Goal: Task Accomplishment & Management: Complete application form

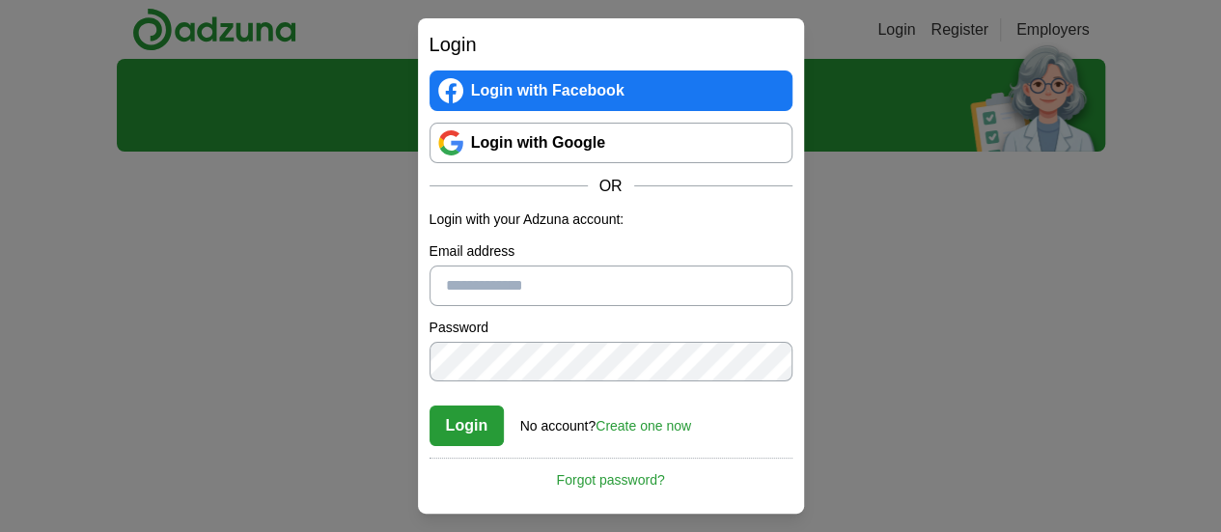
click at [531, 138] on link "Login with Google" at bounding box center [611, 143] width 363 height 41
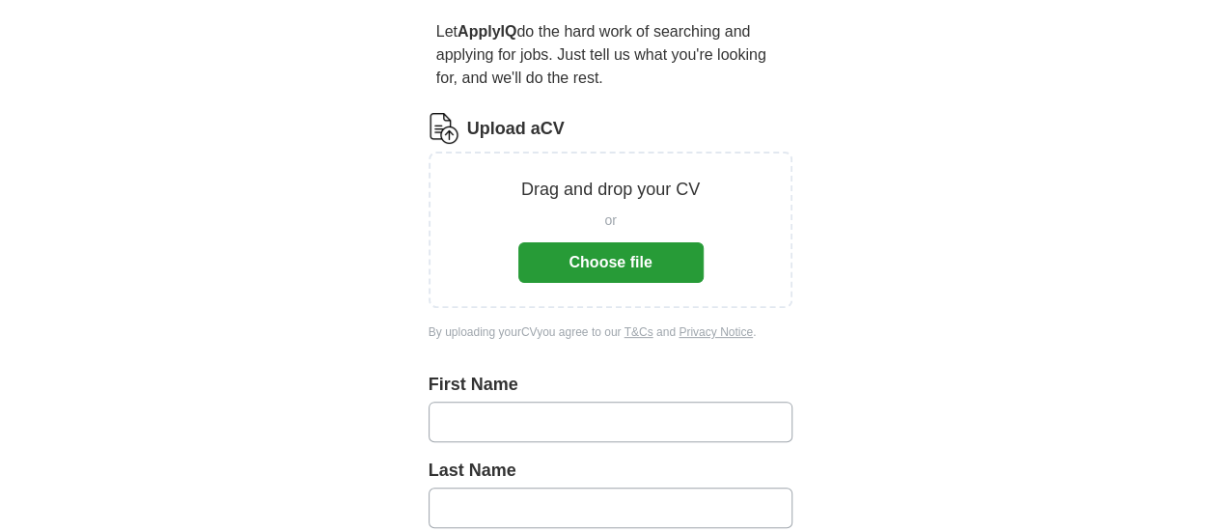
scroll to position [193, 0]
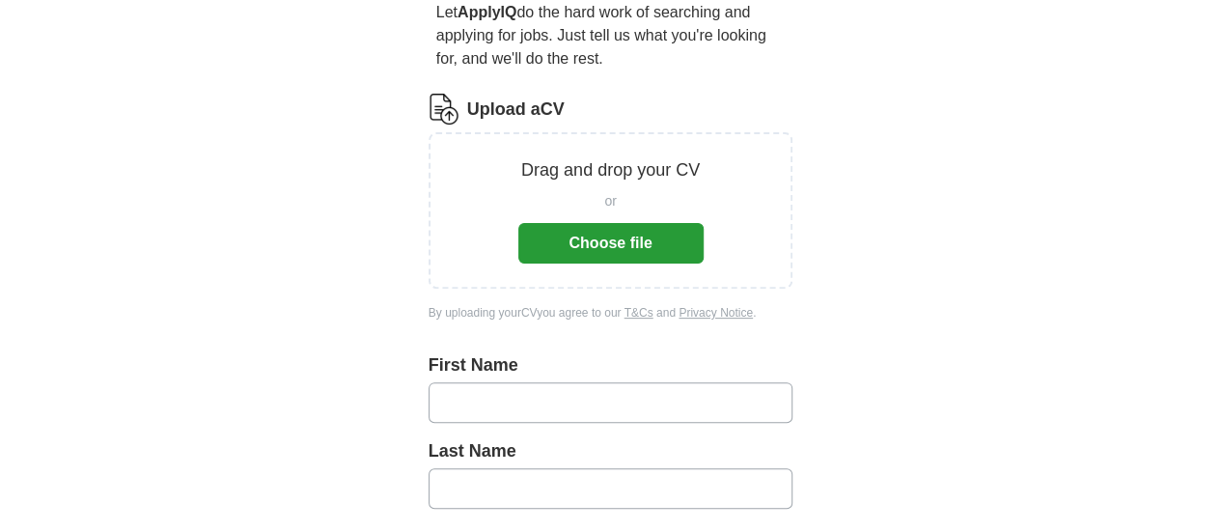
click at [661, 228] on button "Choose file" at bounding box center [611, 243] width 185 height 41
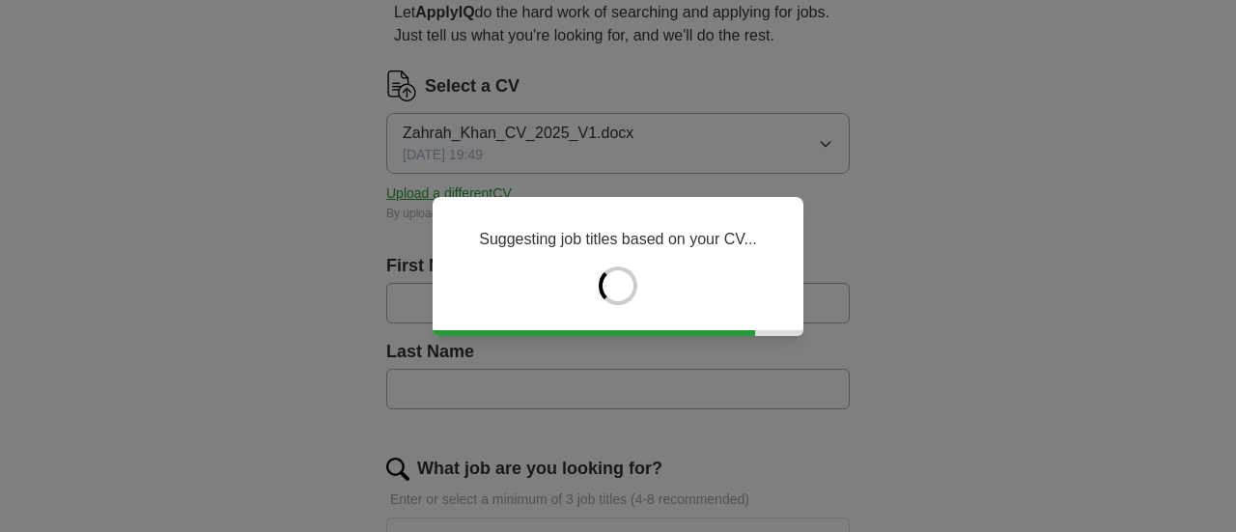
type input "******"
type input "****"
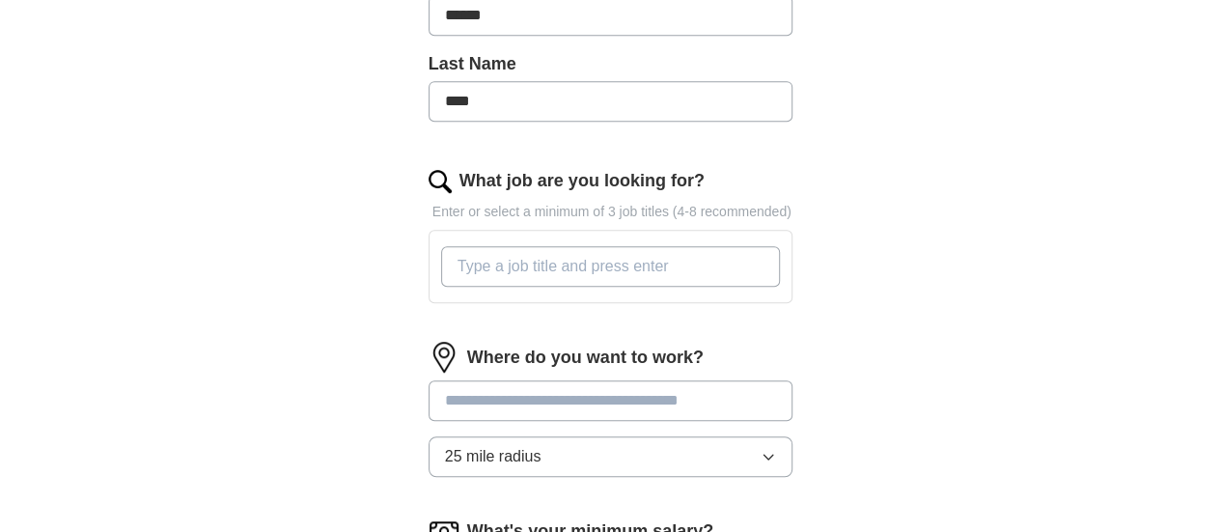
scroll to position [579, 0]
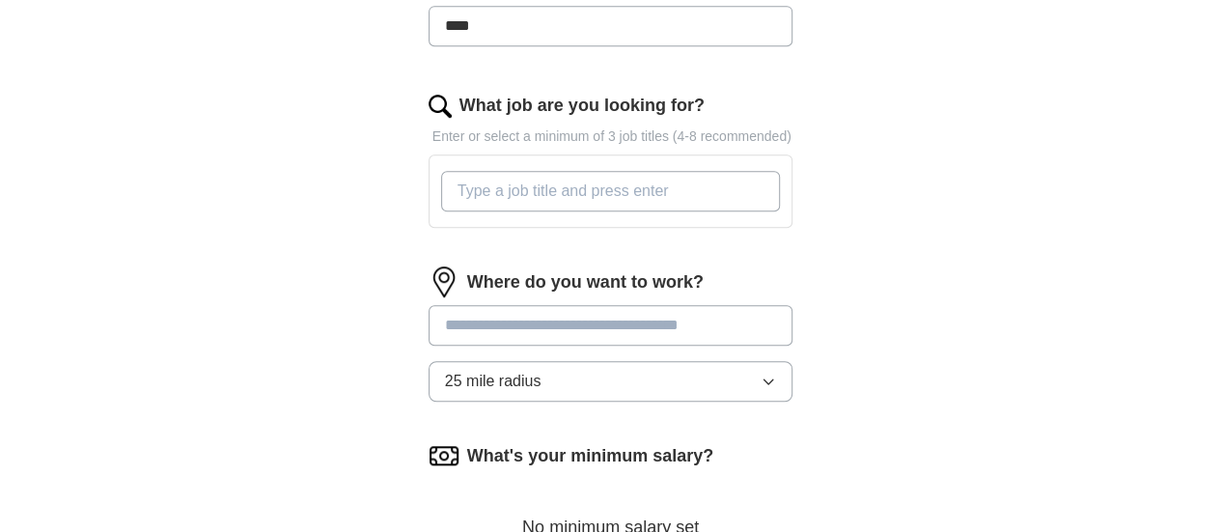
click at [503, 171] on input "What job are you looking for?" at bounding box center [611, 191] width 340 height 41
type input "a"
type input "associate product manager"
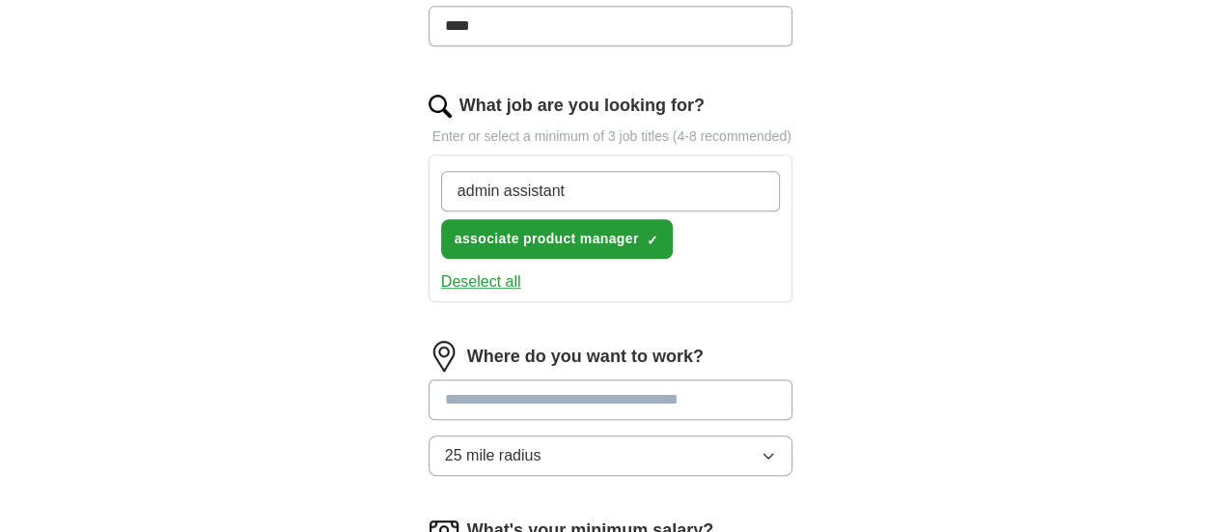
type input "admin assistant"
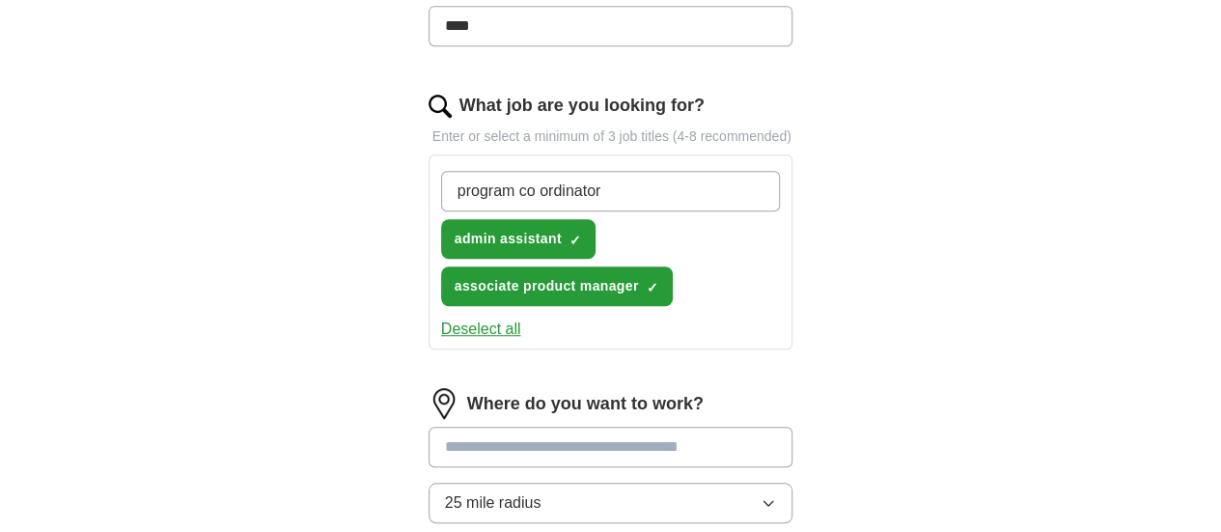
drag, startPoint x: 527, startPoint y: 159, endPoint x: 504, endPoint y: 161, distance: 23.3
click at [504, 171] on input "program co ordinator" at bounding box center [611, 191] width 340 height 41
click at [494, 171] on input "program co ordinator" at bounding box center [611, 191] width 340 height 41
type input "program coordinator"
click at [561, 171] on input "program coordinator" at bounding box center [611, 191] width 340 height 41
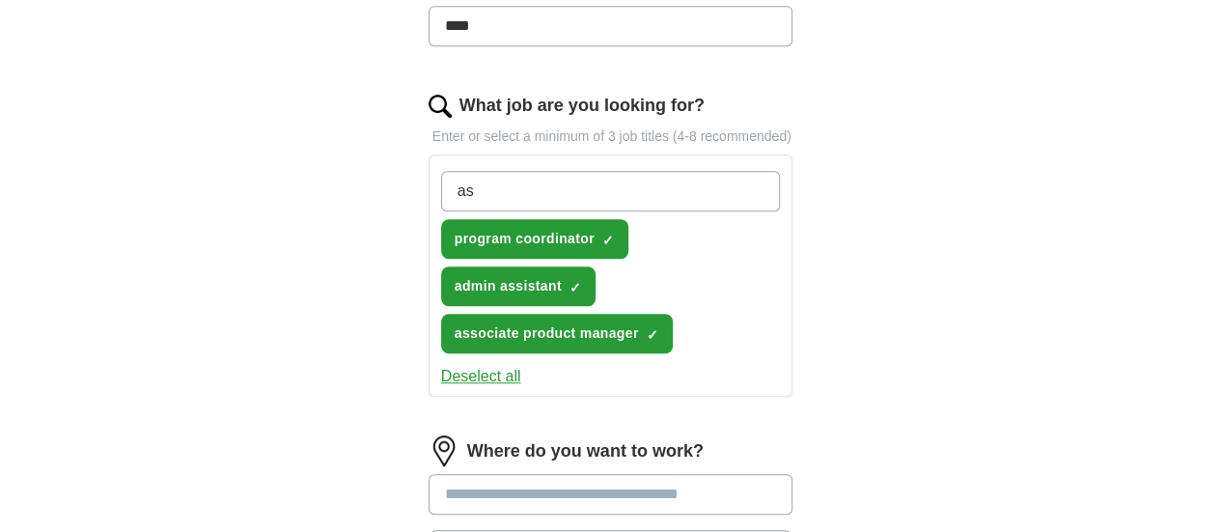
type input "a"
type input "coordinator"
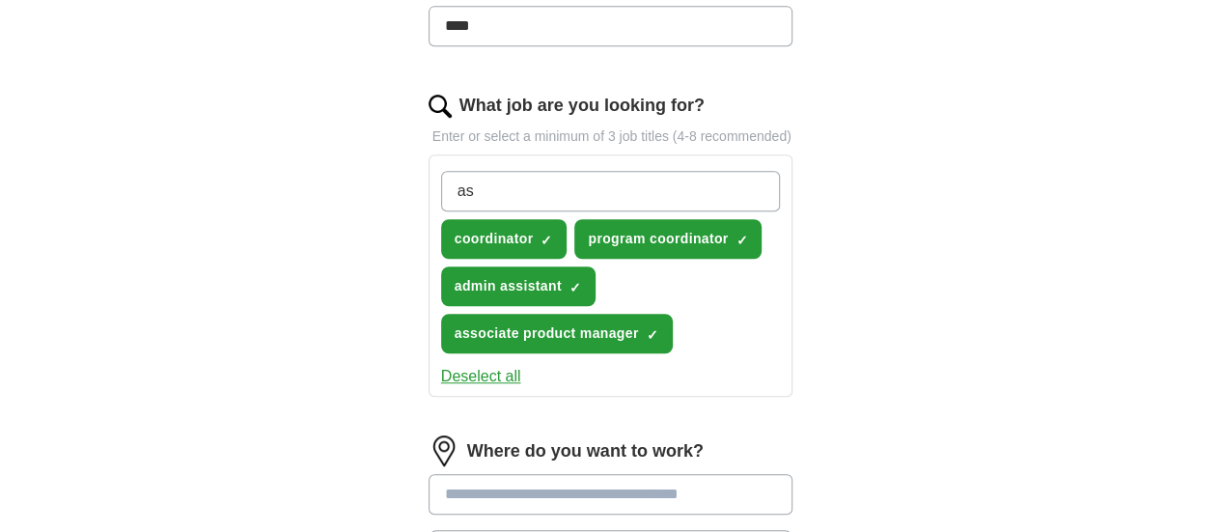
type input "a"
type input "project coordinator"
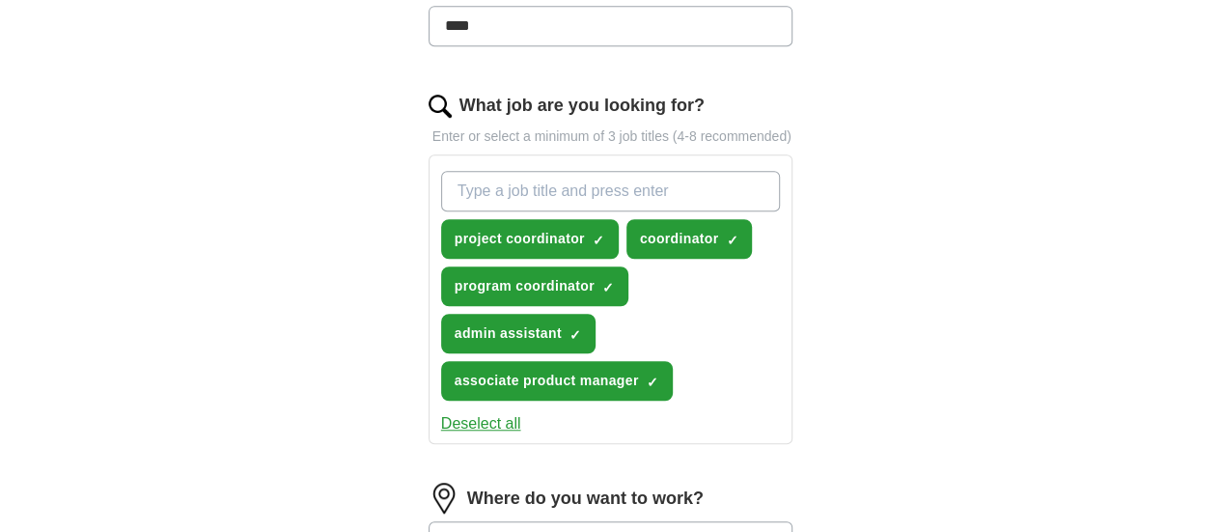
type input "a"
type input "o"
type input "office administrator"
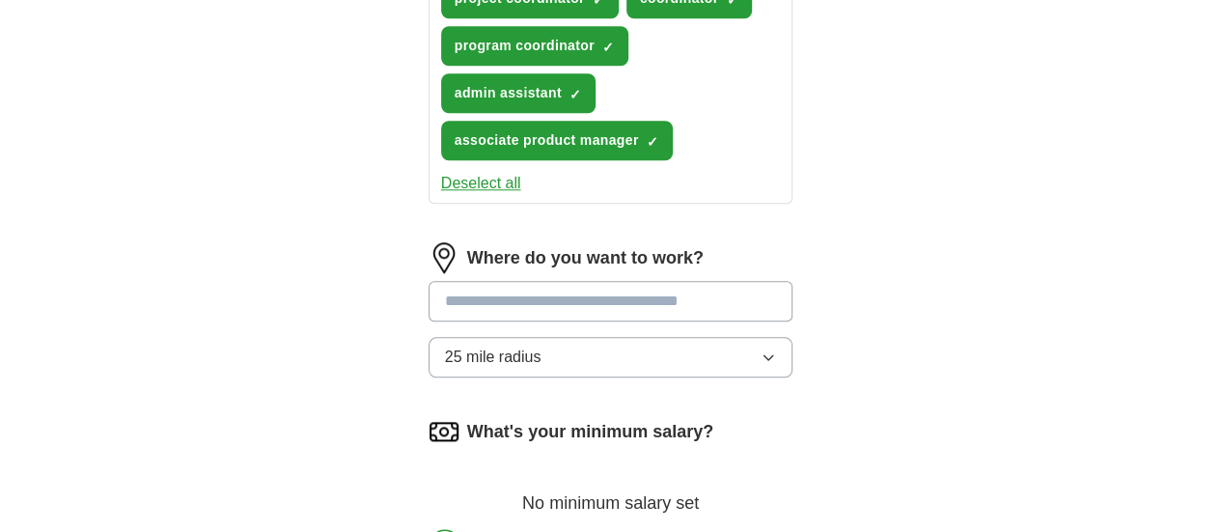
scroll to position [869, 0]
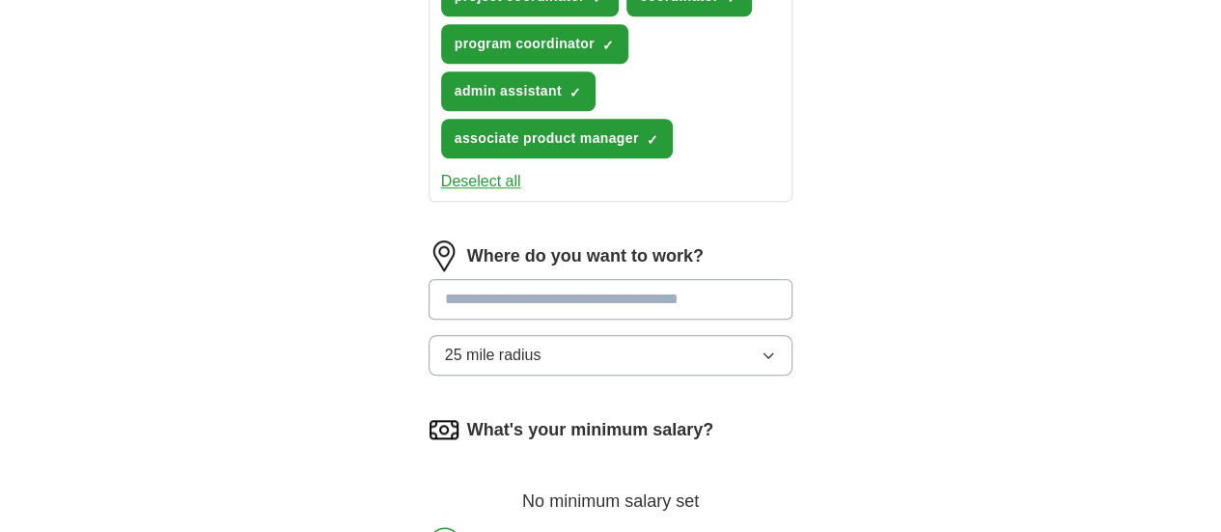
click at [587, 279] on input at bounding box center [611, 299] width 365 height 41
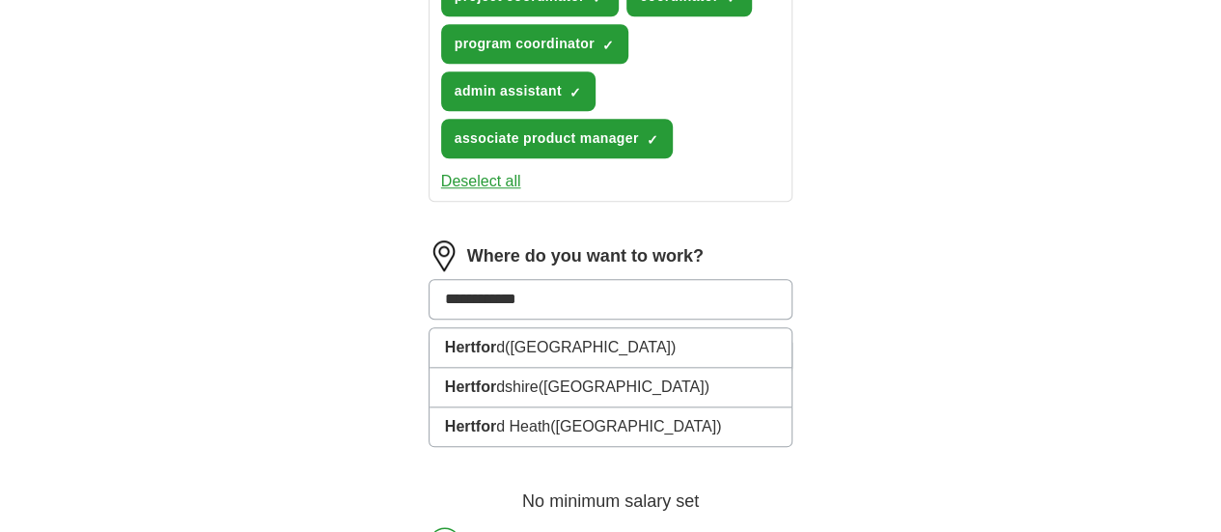
type input "**********"
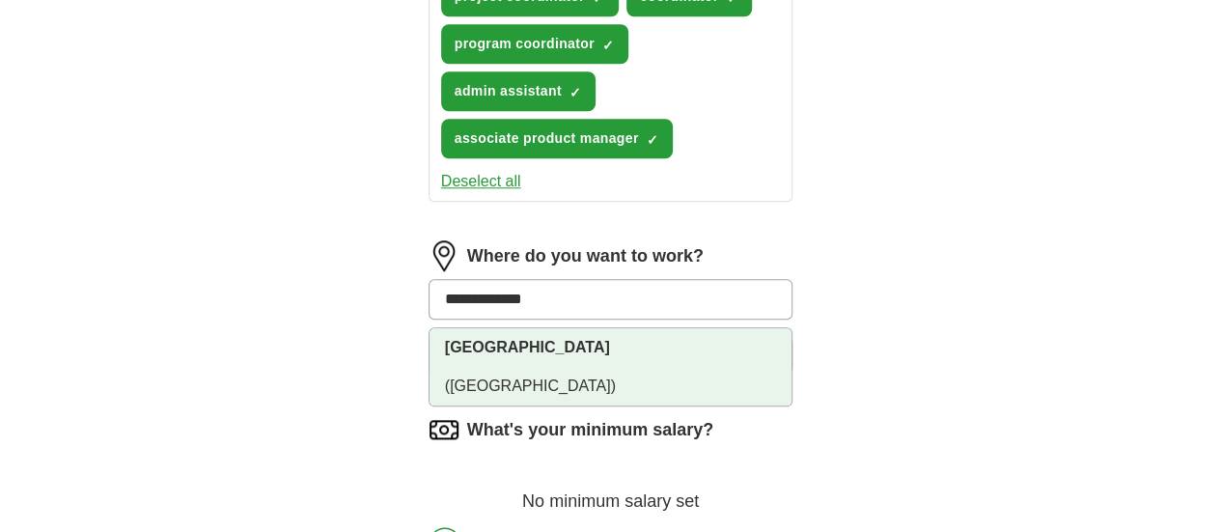
click at [596, 328] on li "[GEOGRAPHIC_DATA] ([GEOGRAPHIC_DATA])" at bounding box center [611, 366] width 363 height 77
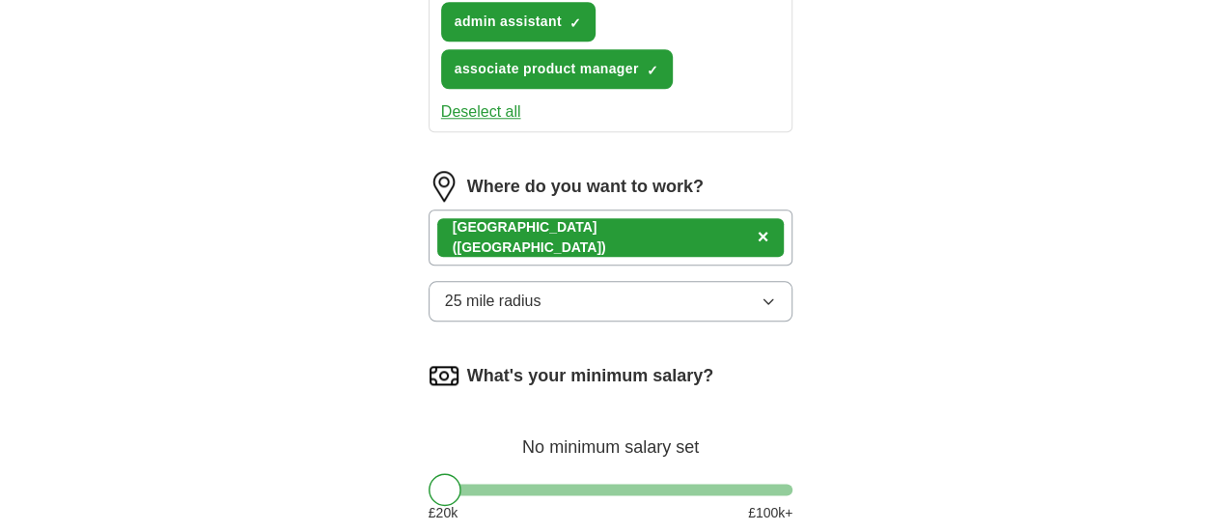
scroll to position [966, 0]
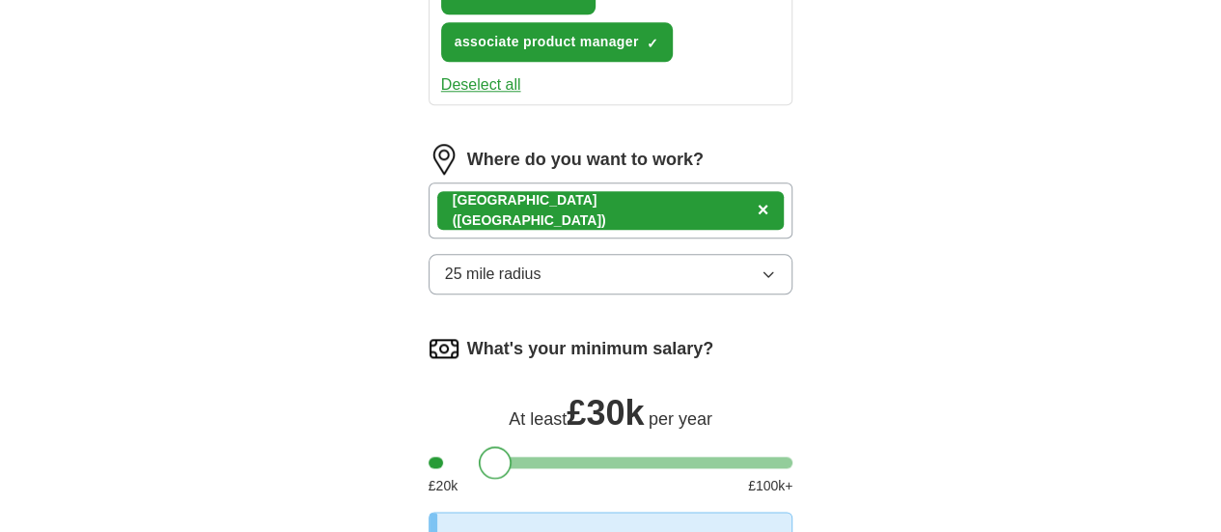
drag, startPoint x: 414, startPoint y: 339, endPoint x: 465, endPoint y: 344, distance: 51.4
click at [479, 446] on div at bounding box center [495, 462] width 33 height 33
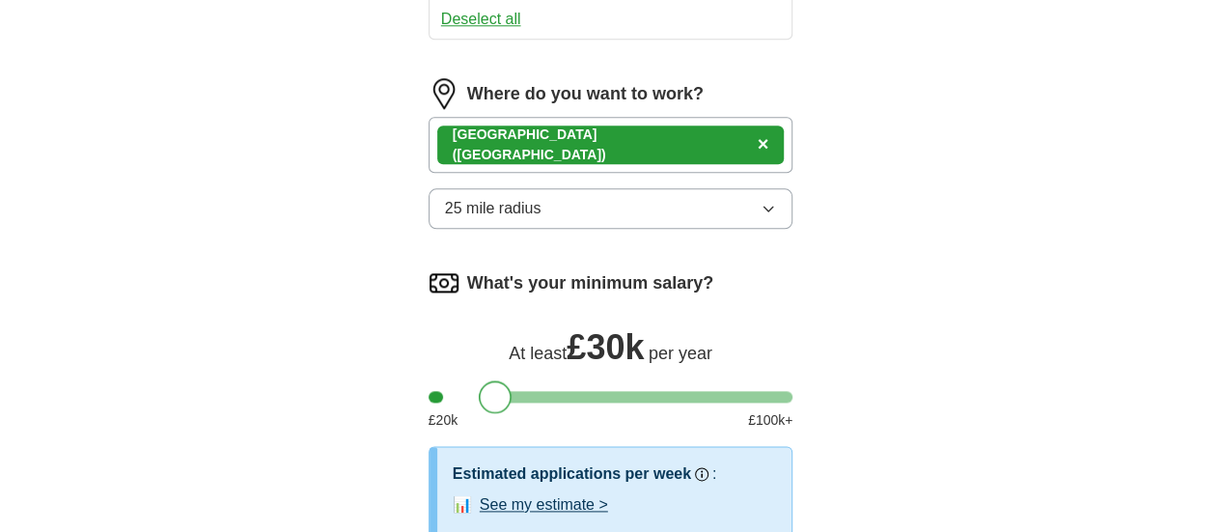
scroll to position [1062, 0]
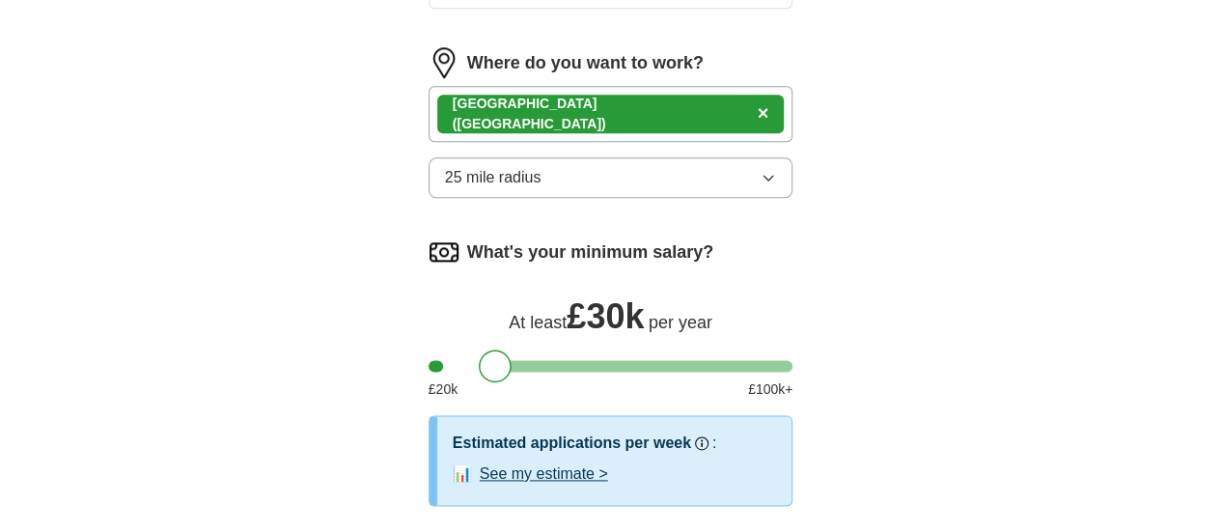
click at [543, 463] on button "See my estimate >" at bounding box center [544, 474] width 128 height 23
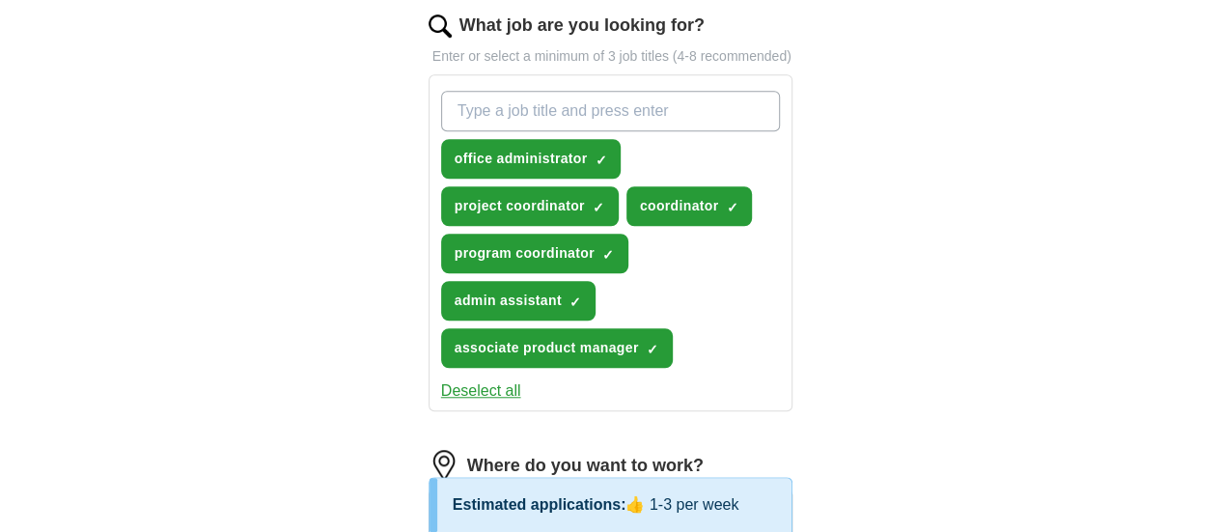
scroll to position [579, 0]
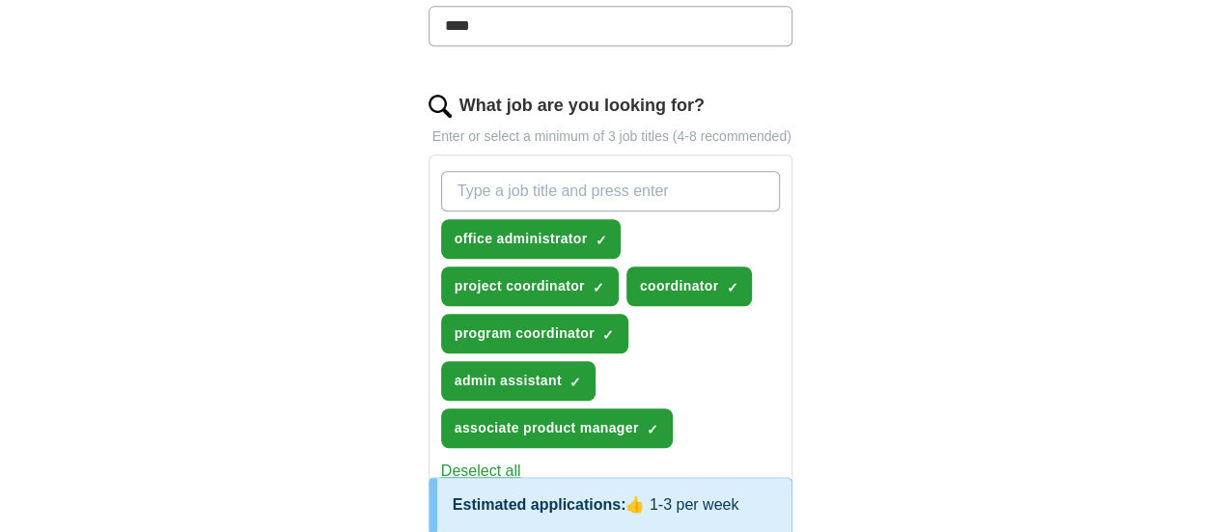
click at [742, 171] on input "What job are you looking for?" at bounding box center [611, 191] width 340 height 41
type input "events assistant"
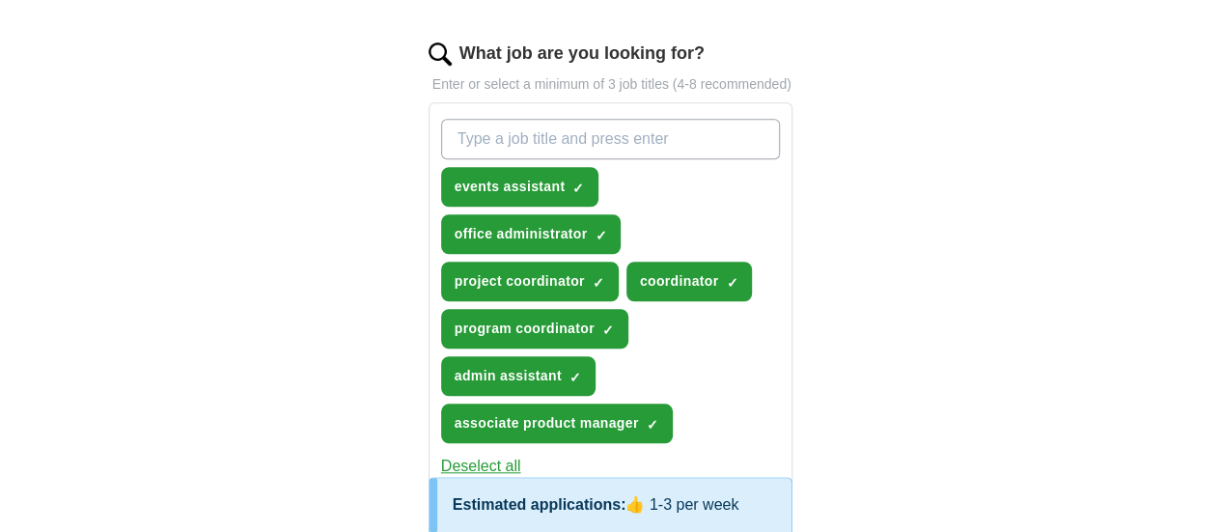
scroll to position [676, 0]
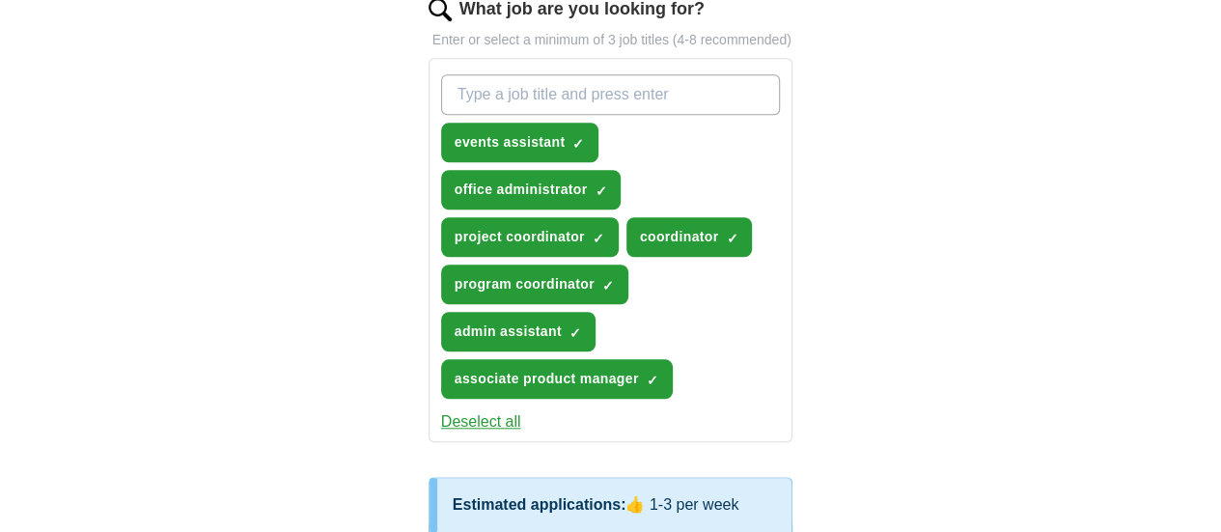
click at [645, 74] on input "What job are you looking for?" at bounding box center [611, 94] width 340 height 41
type input "junior product manager"
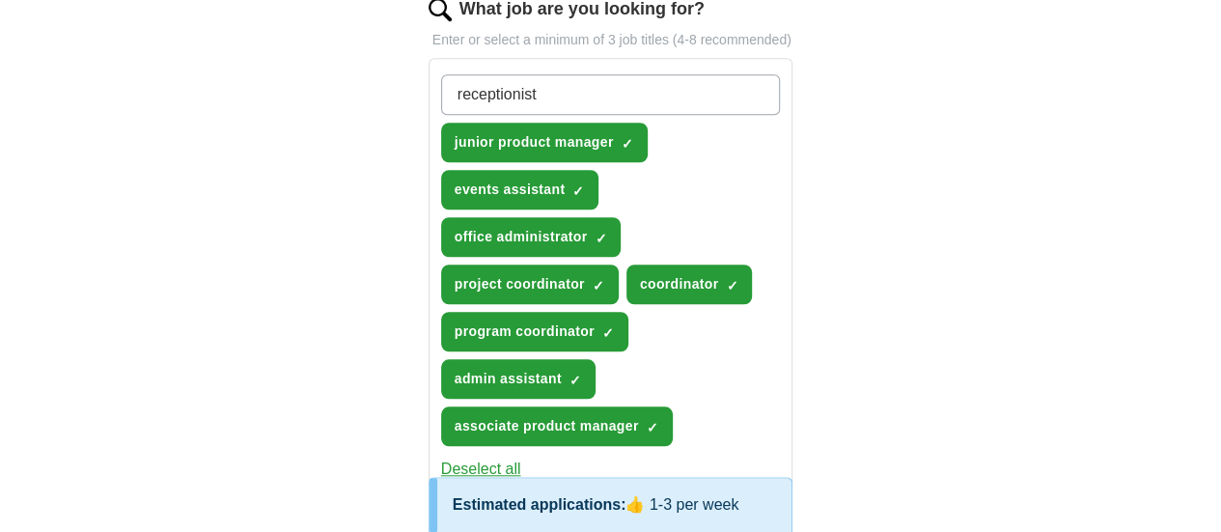
type input "receptionist"
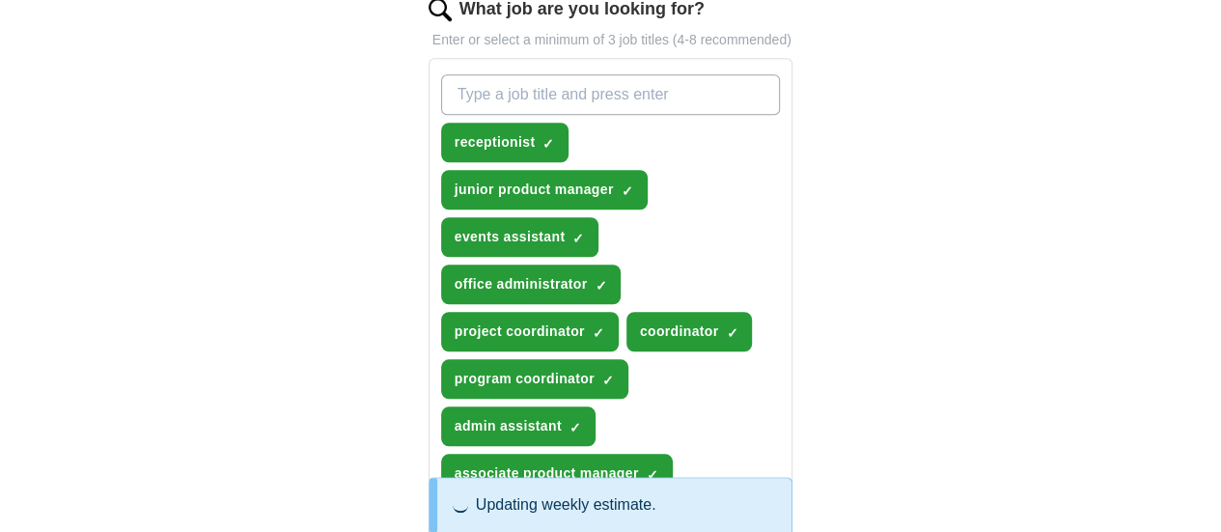
type input "f"
type input "o"
type input "sales"
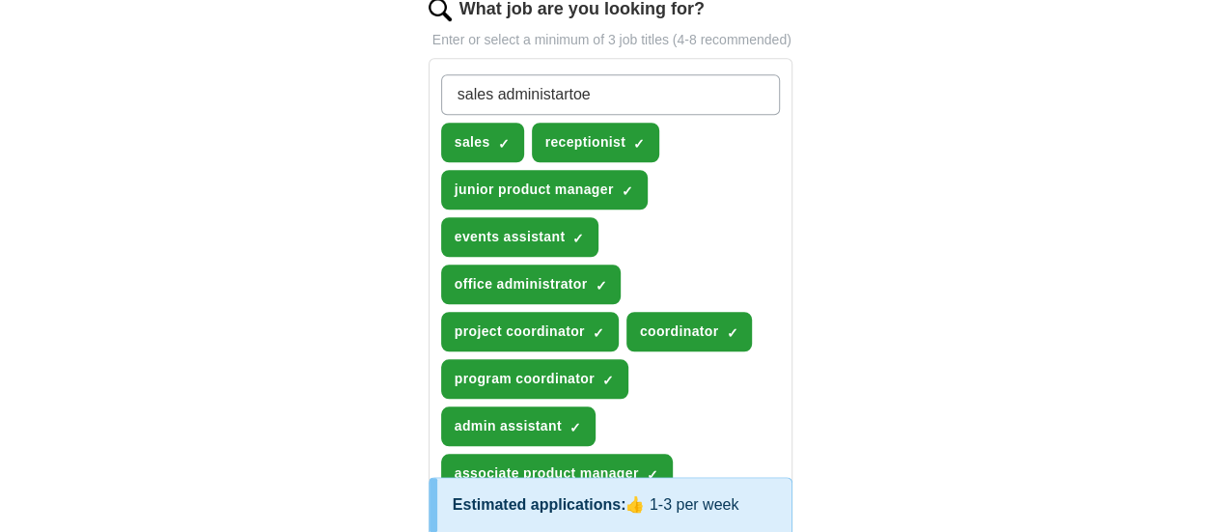
type input "sales administrator"
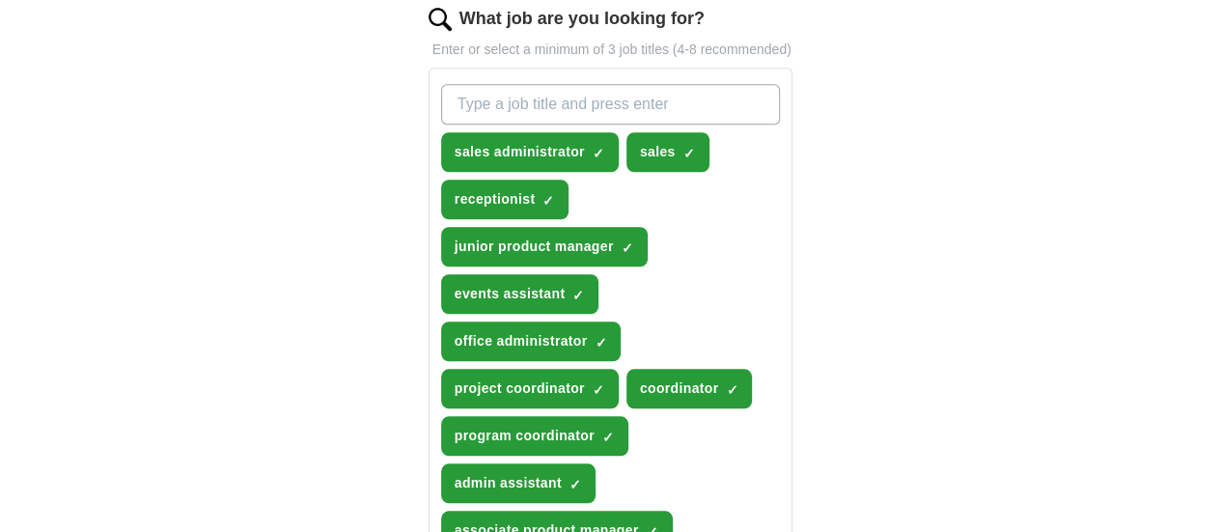
scroll to position [483, 0]
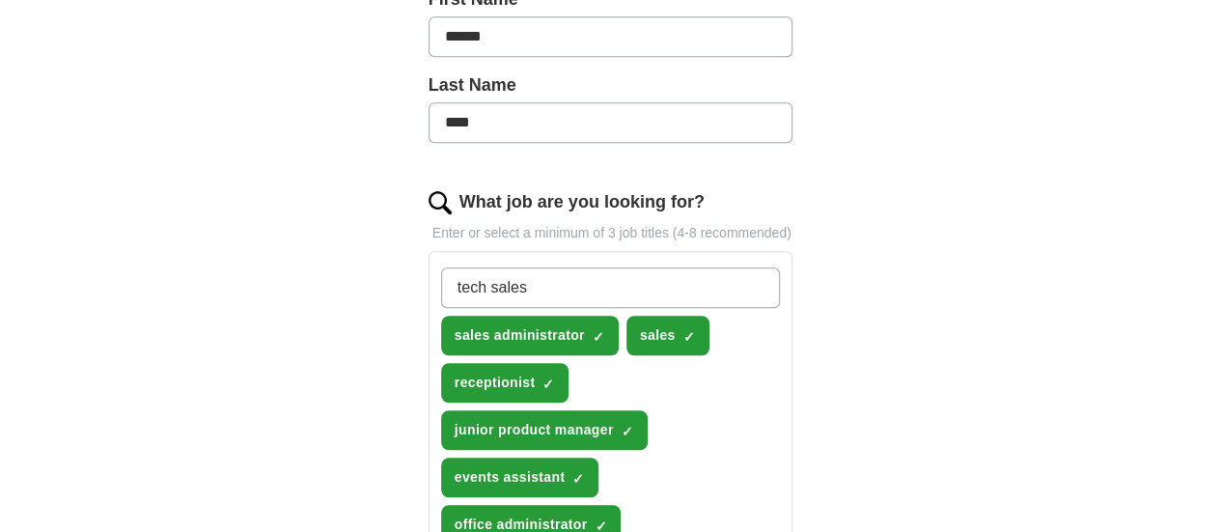
type input "tech sales"
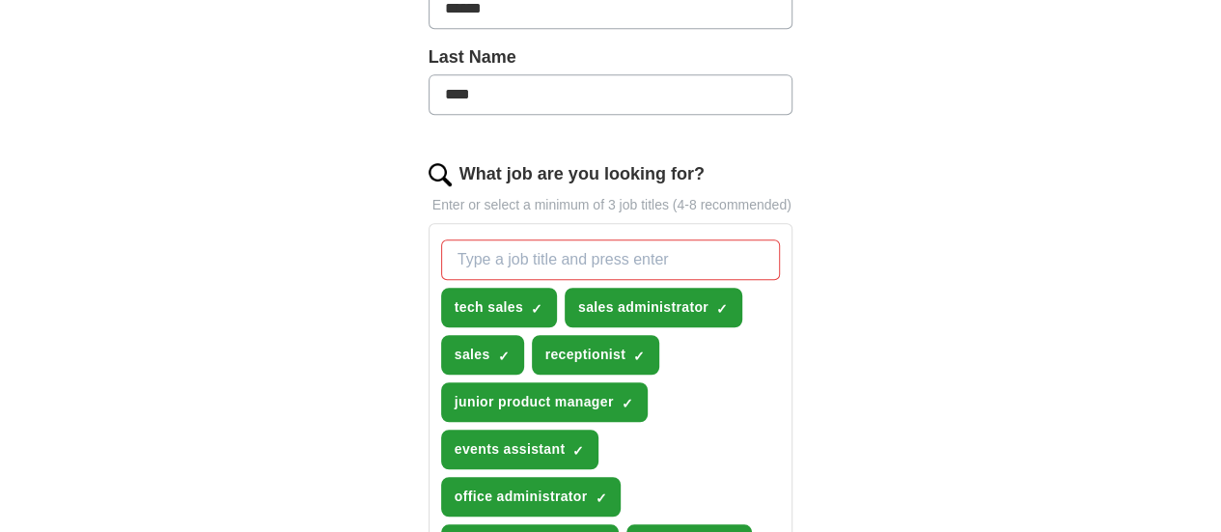
scroll to position [506, 0]
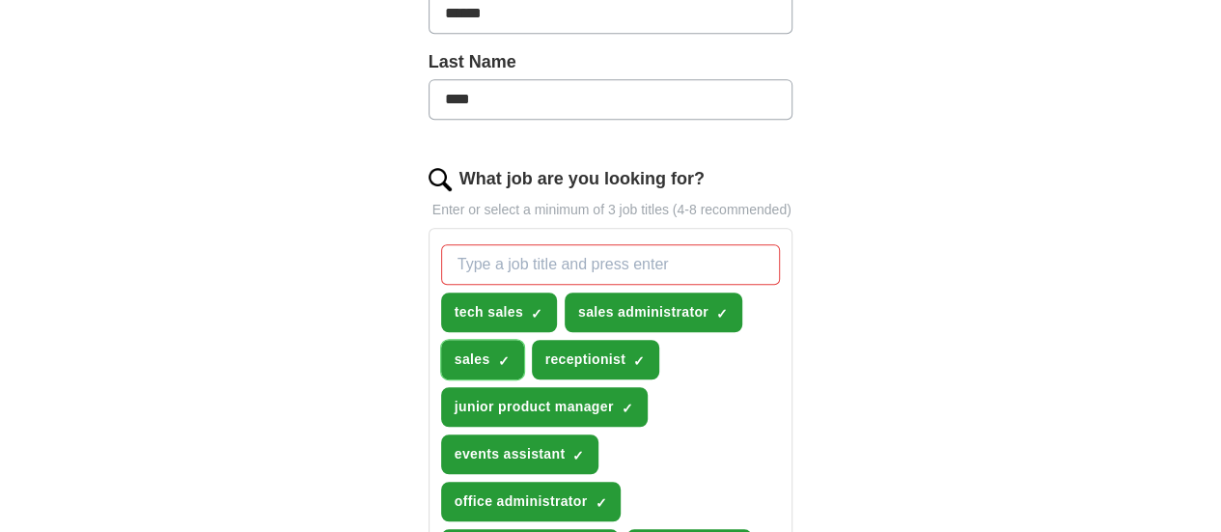
click at [0, 0] on span "×" at bounding box center [0, 0] width 0 height 0
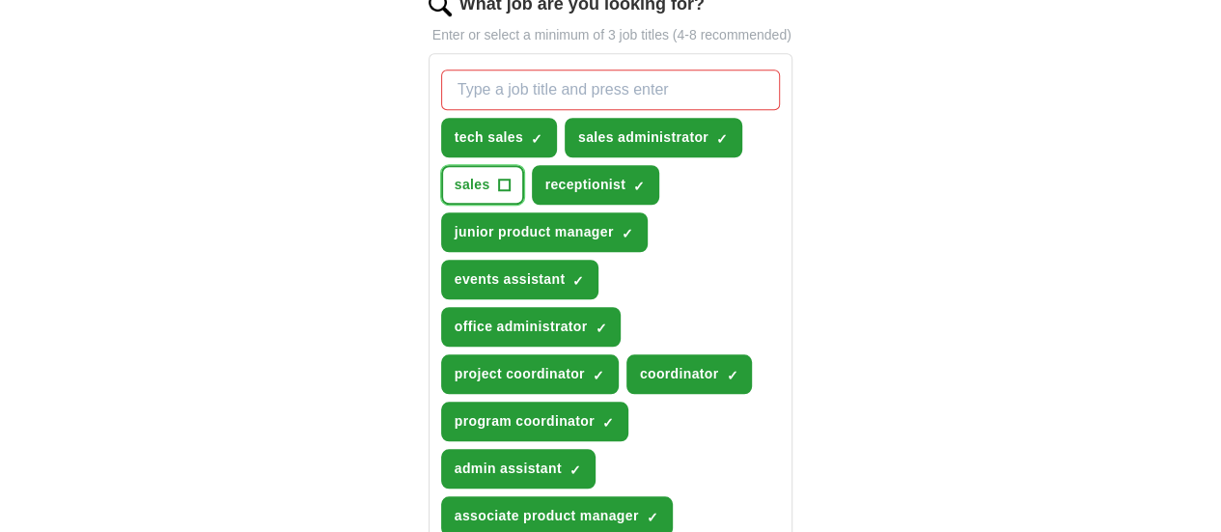
scroll to position [699, 0]
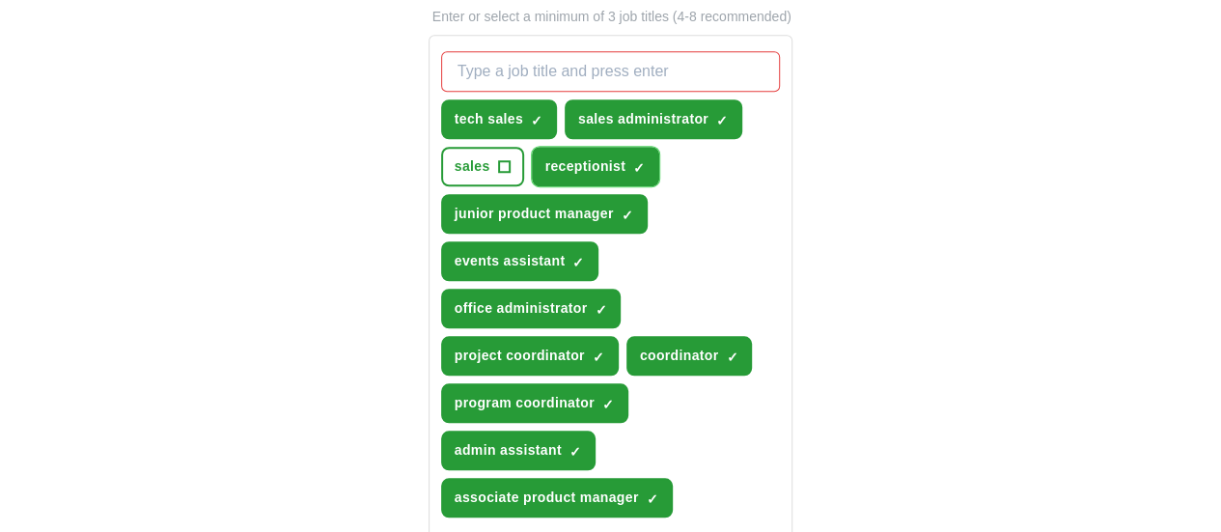
click at [0, 0] on span "×" at bounding box center [0, 0] width 0 height 0
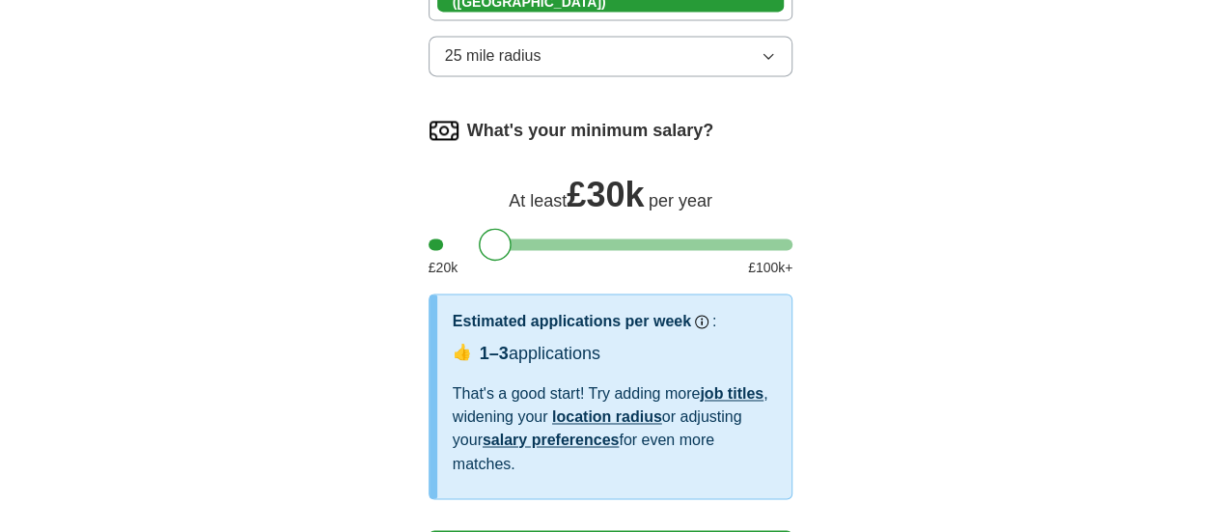
scroll to position [1375, 0]
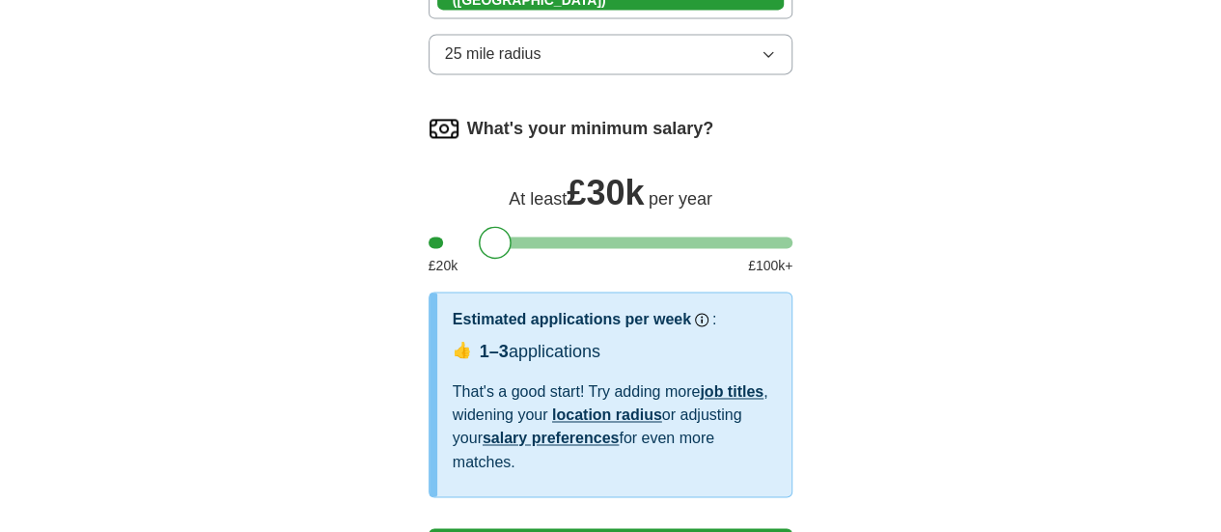
select select "**"
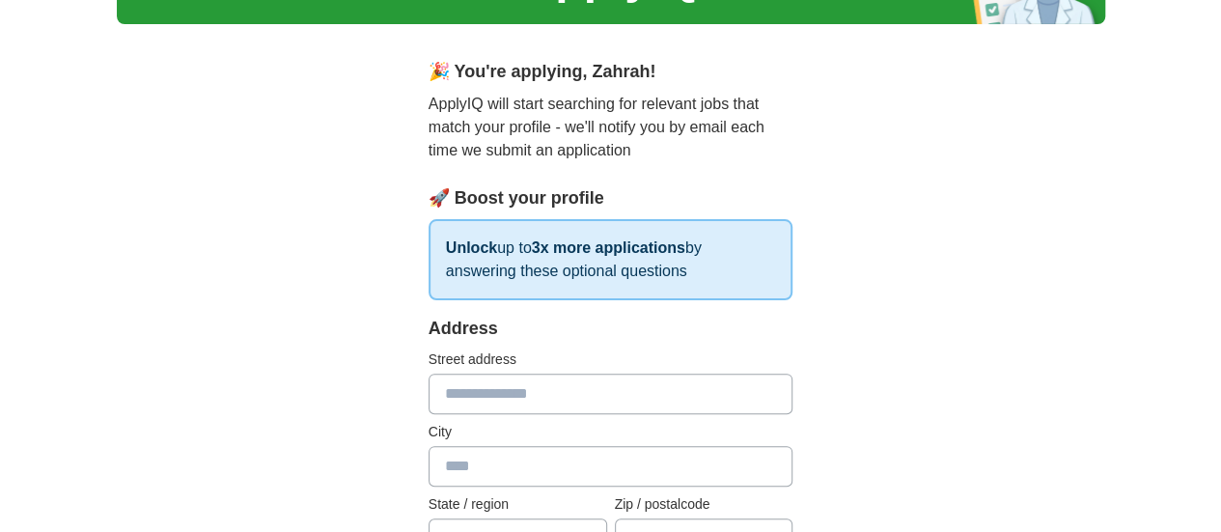
scroll to position [193, 0]
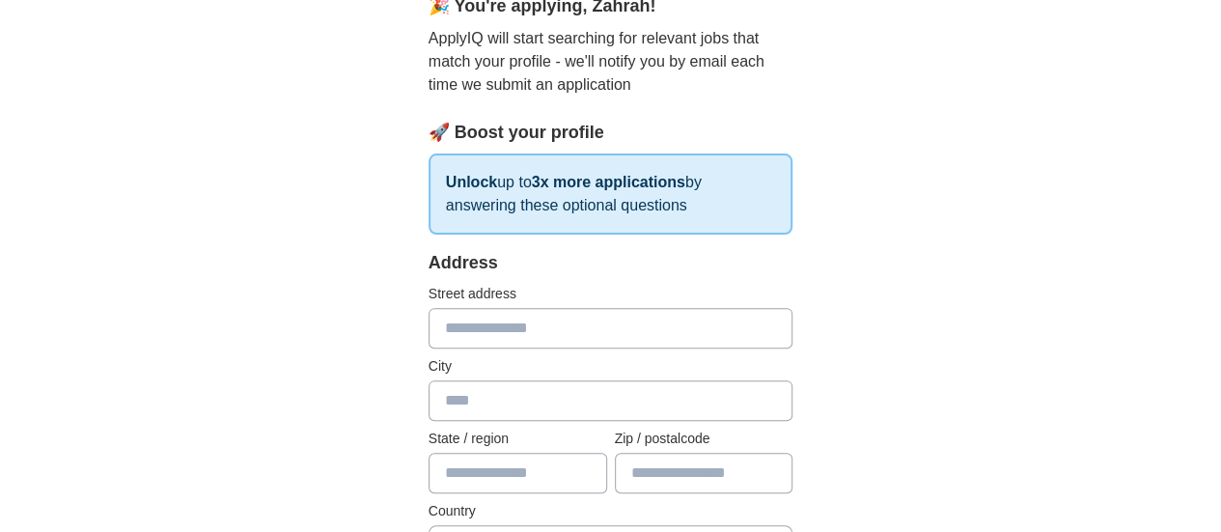
click at [596, 347] on input "text" at bounding box center [611, 328] width 365 height 41
type input "**********"
type input "*******"
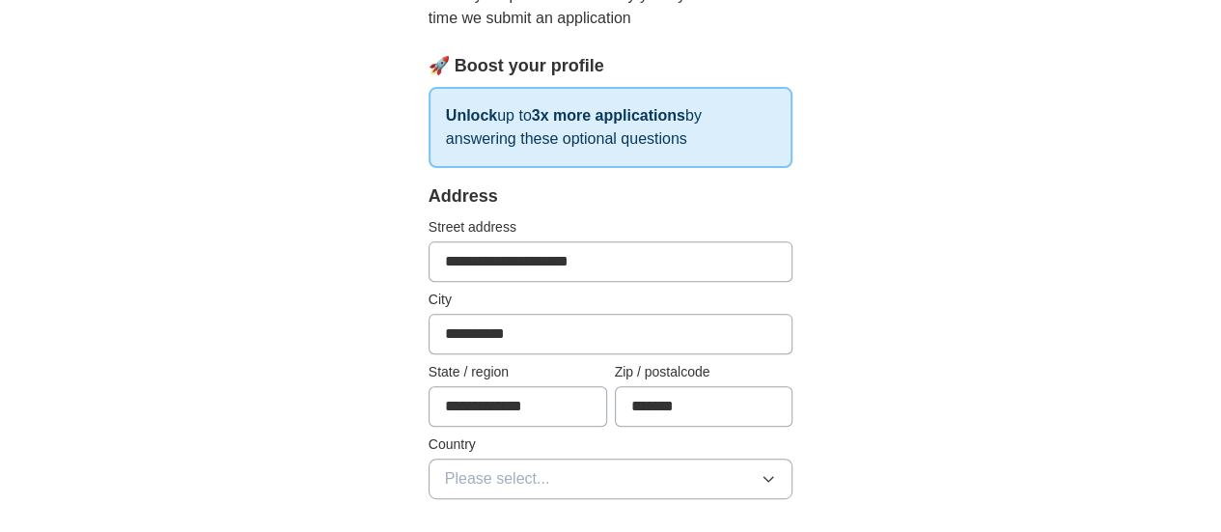
scroll to position [290, 0]
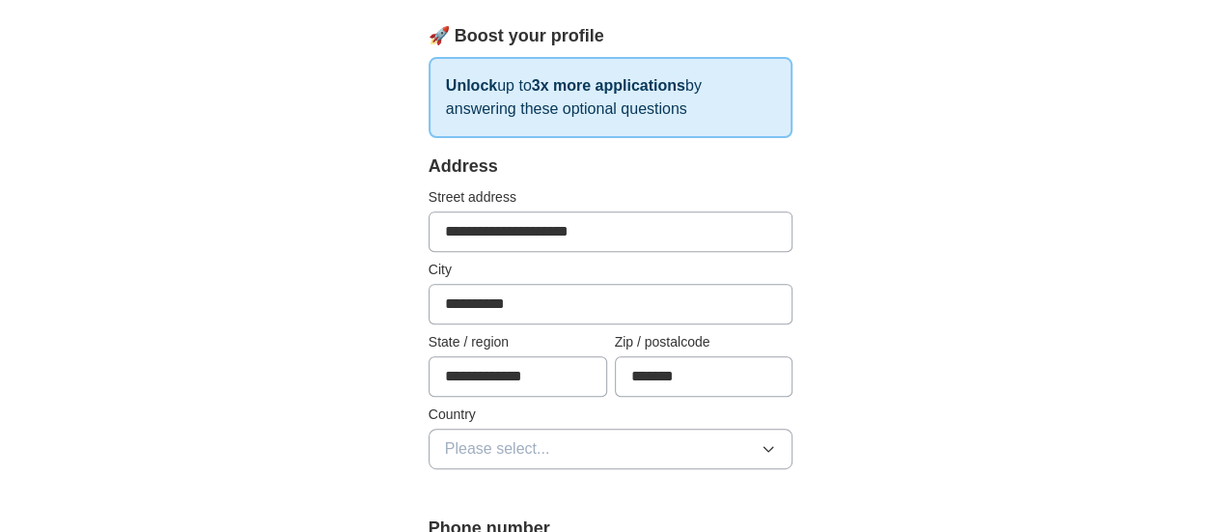
click at [592, 441] on button "Please select..." at bounding box center [611, 449] width 365 height 41
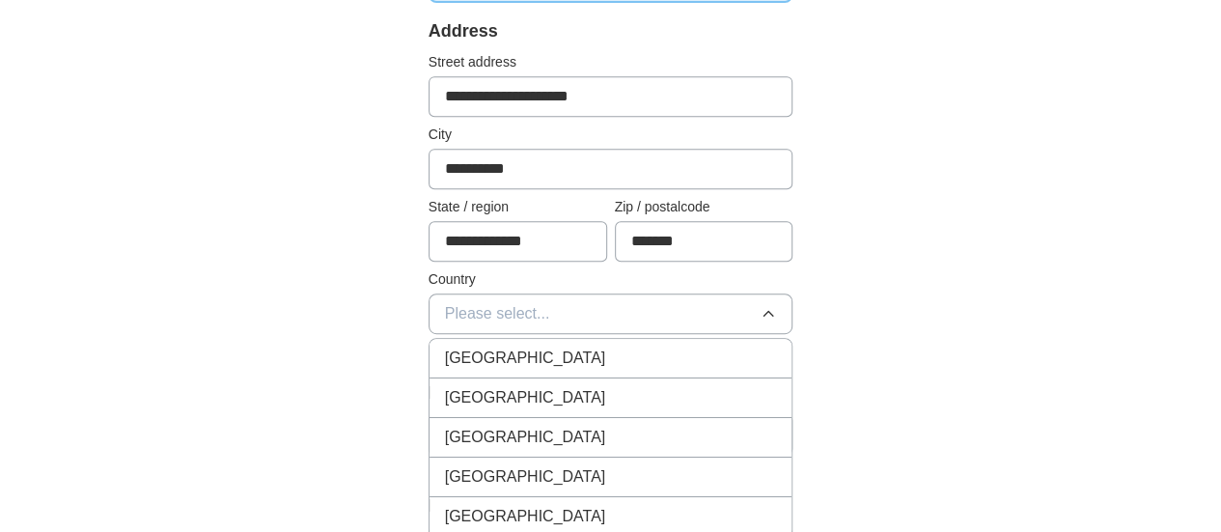
scroll to position [483, 0]
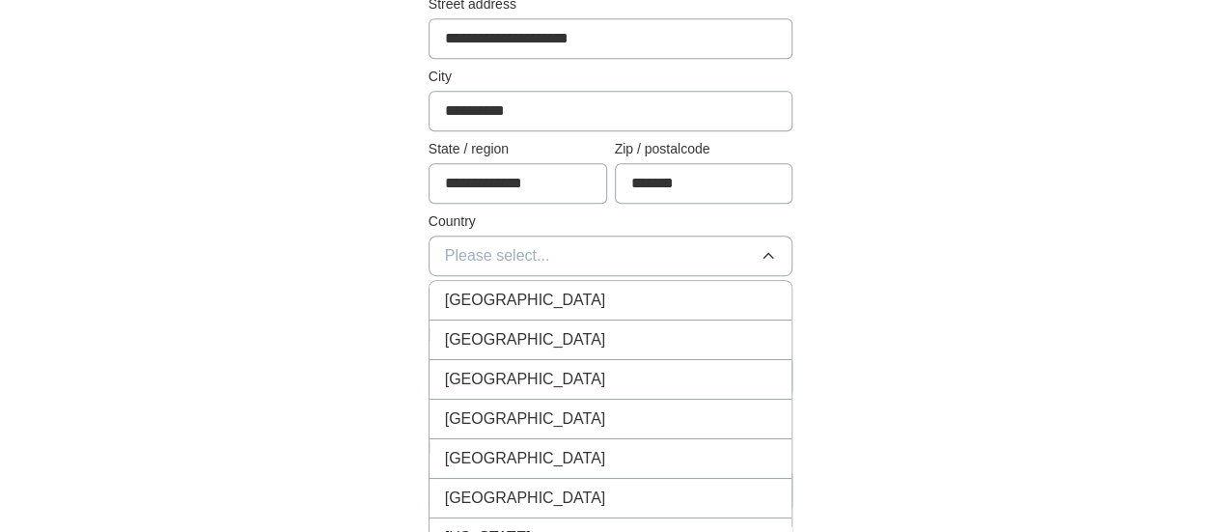
click at [572, 289] on div "[GEOGRAPHIC_DATA]" at bounding box center [611, 300] width 332 height 23
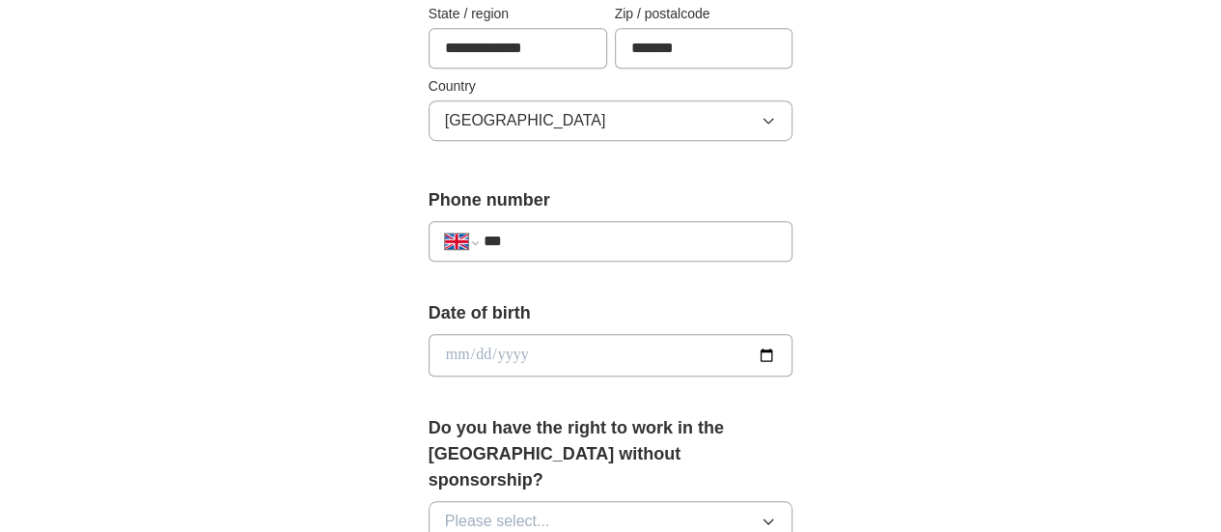
scroll to position [676, 0]
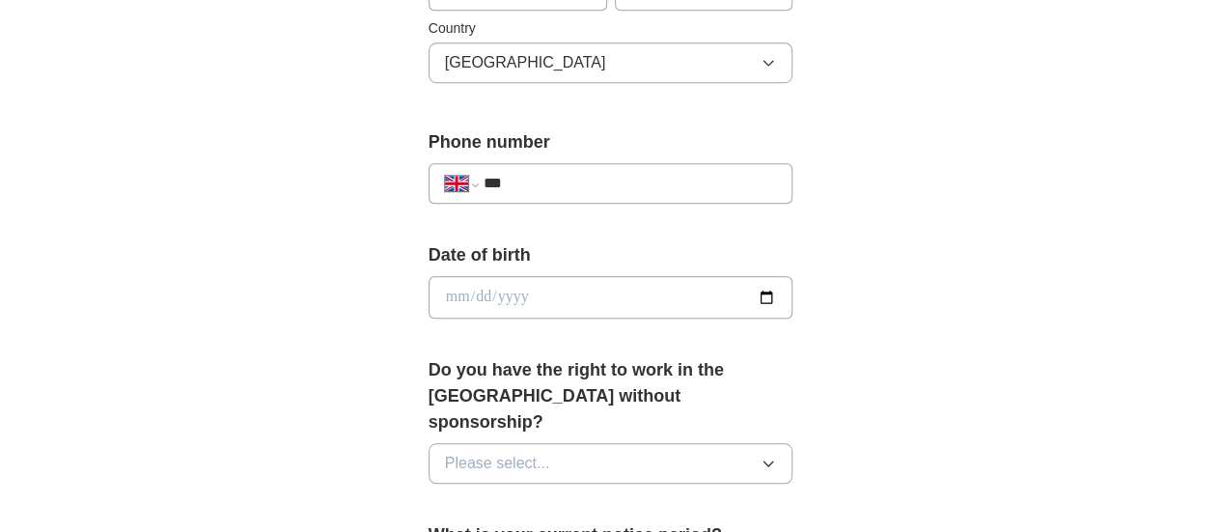
click at [519, 172] on input "***" at bounding box center [631, 183] width 294 height 23
type input "**********"
click at [525, 281] on input "date" at bounding box center [611, 297] width 365 height 42
click at [794, 289] on input "date" at bounding box center [611, 297] width 365 height 42
click at [481, 291] on input "**********" at bounding box center [611, 297] width 365 height 42
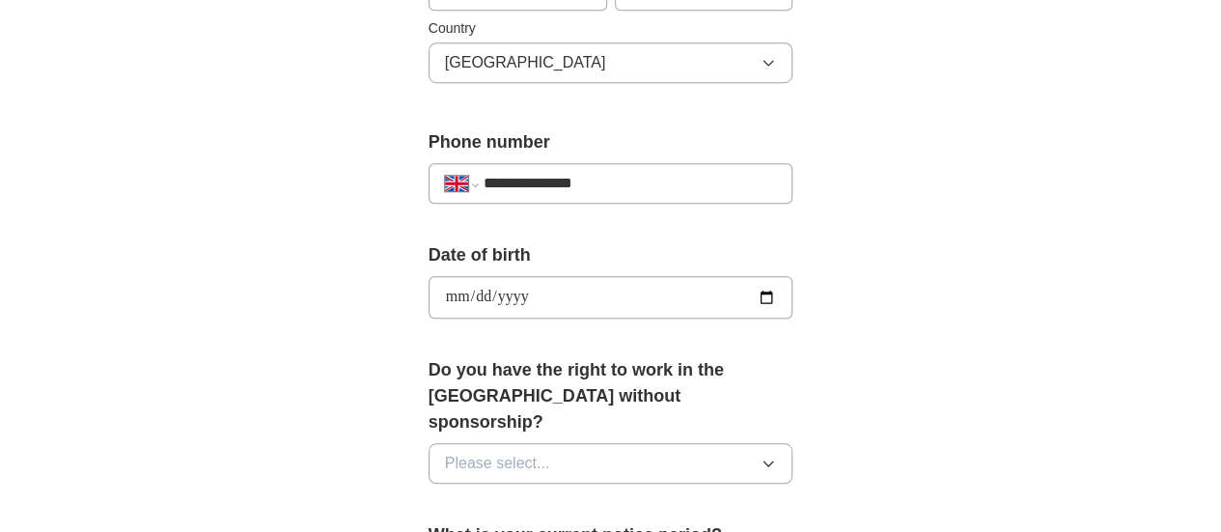
type input "**********"
click at [592, 443] on button "Please select..." at bounding box center [611, 463] width 365 height 41
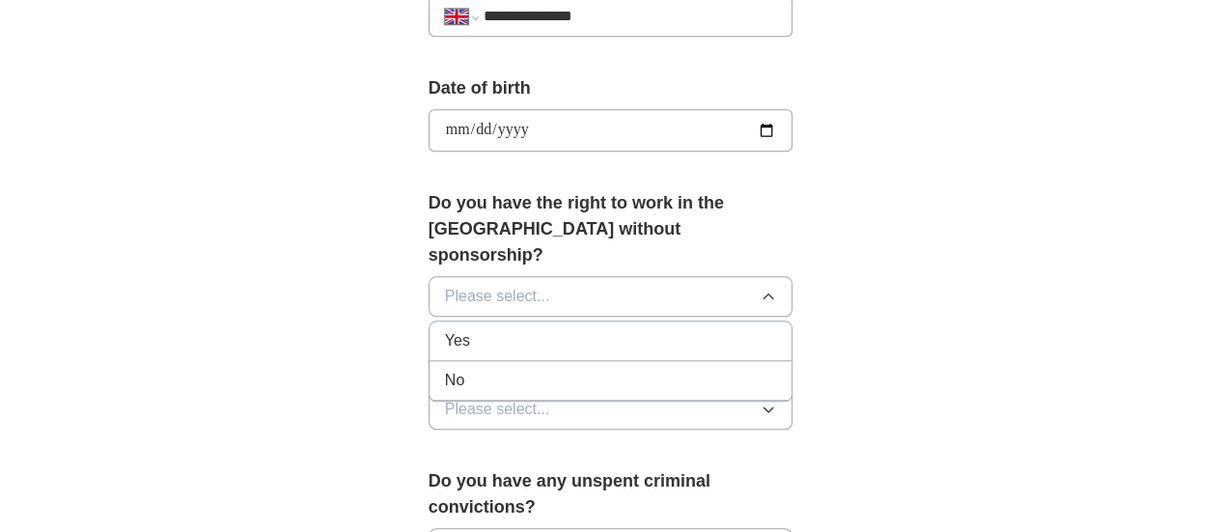
scroll to position [869, 0]
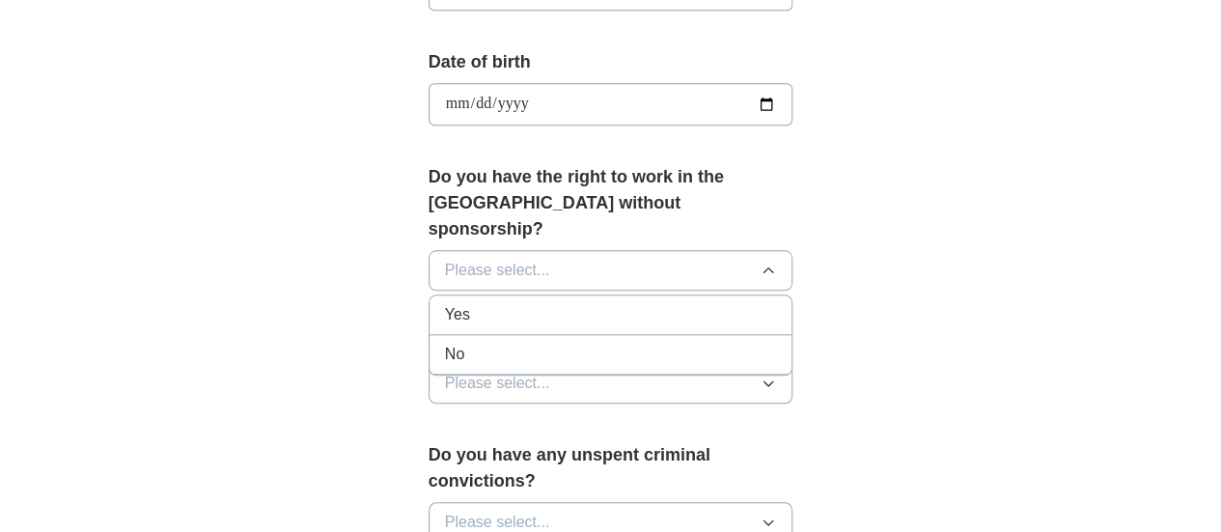
click at [518, 303] on div "Yes" at bounding box center [611, 314] width 332 height 23
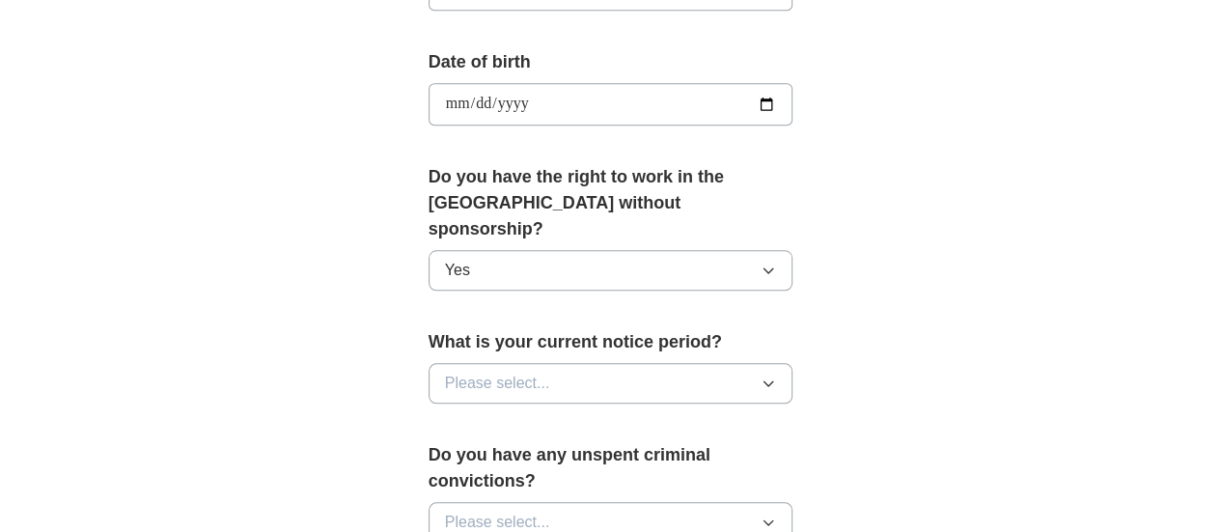
click at [564, 363] on button "Please select..." at bounding box center [611, 383] width 365 height 41
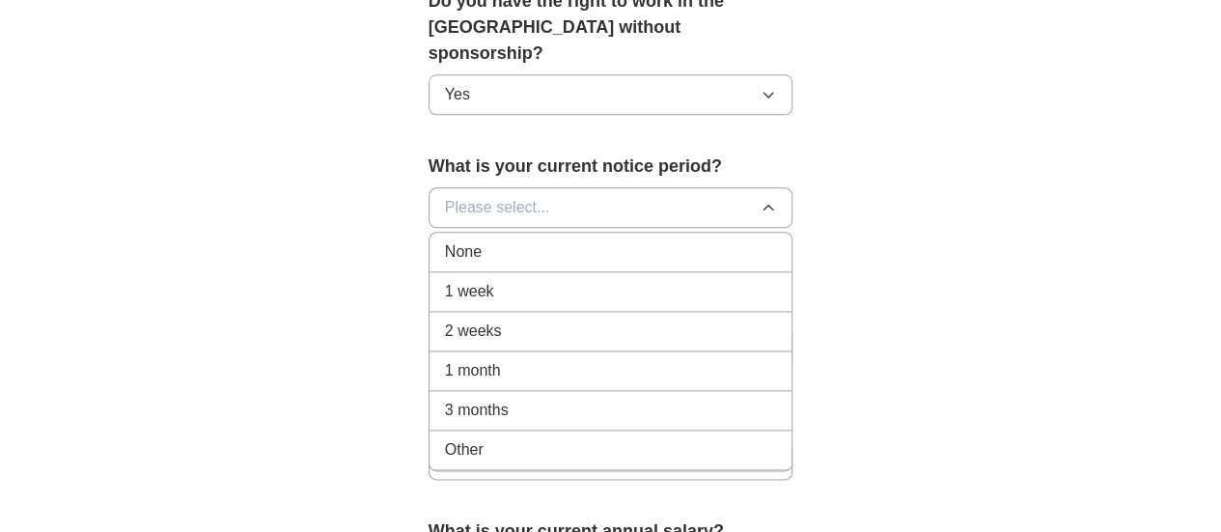
scroll to position [1062, 0]
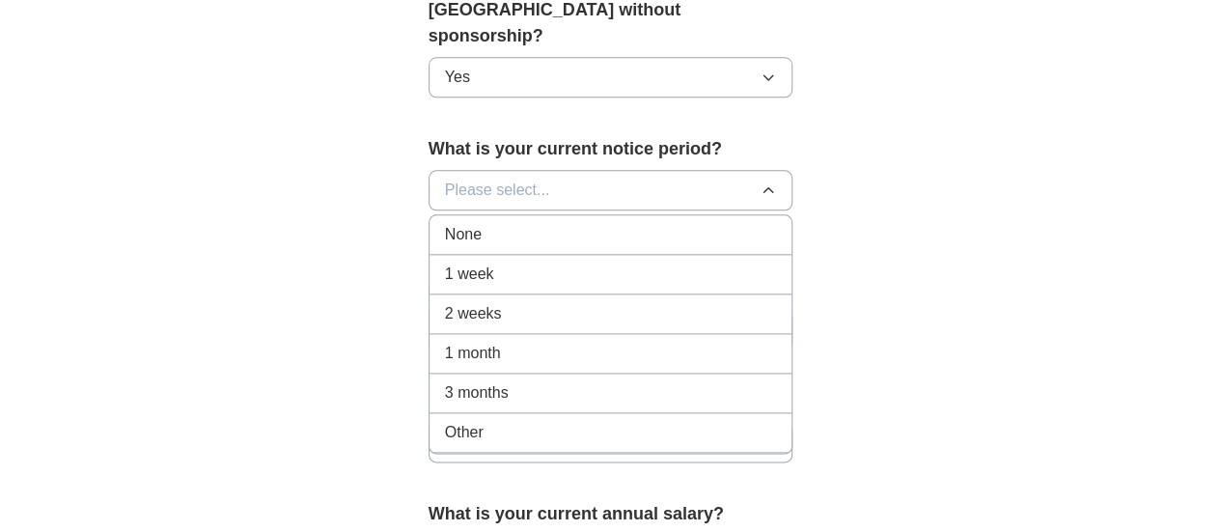
click at [551, 381] on div "3 months" at bounding box center [611, 392] width 332 height 23
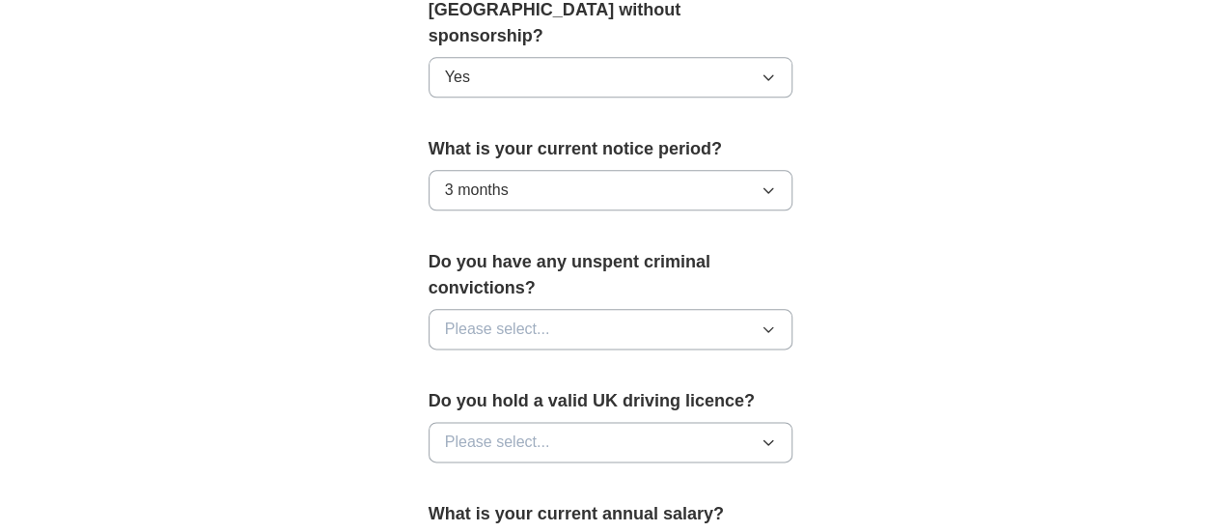
click at [549, 309] on button "Please select..." at bounding box center [611, 329] width 365 height 41
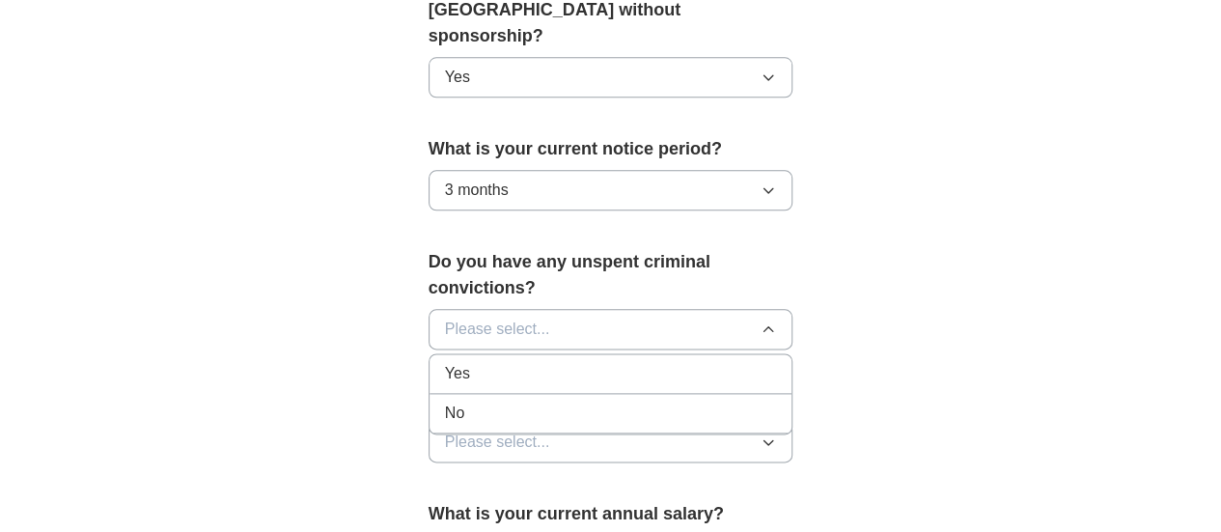
click at [528, 402] on div "No" at bounding box center [611, 413] width 332 height 23
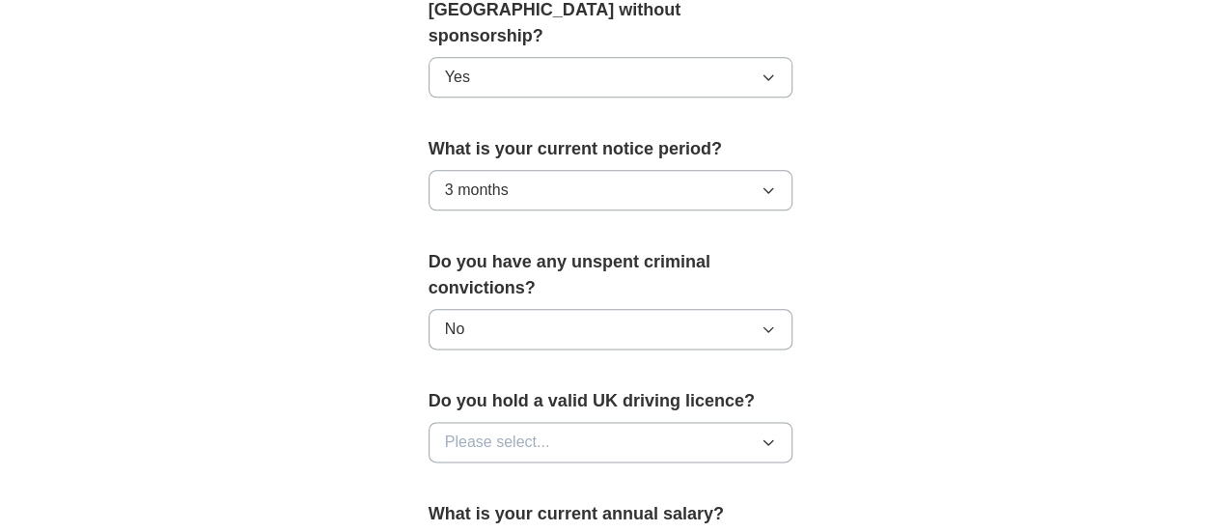
click at [528, 422] on button "Please select..." at bounding box center [611, 442] width 365 height 41
click at [515, 467] on li "Yes" at bounding box center [611, 487] width 363 height 40
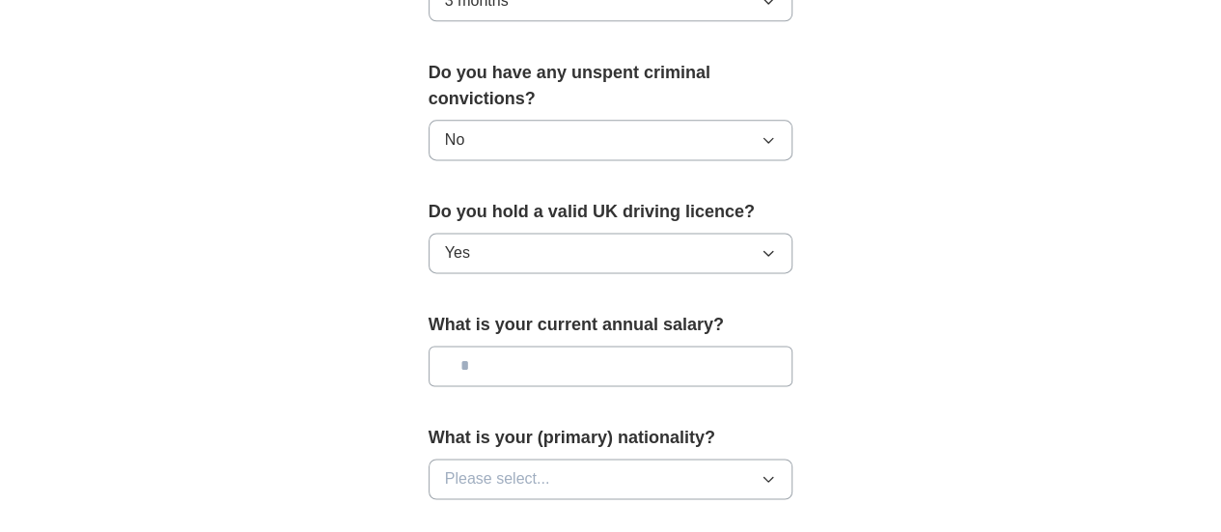
scroll to position [1255, 0]
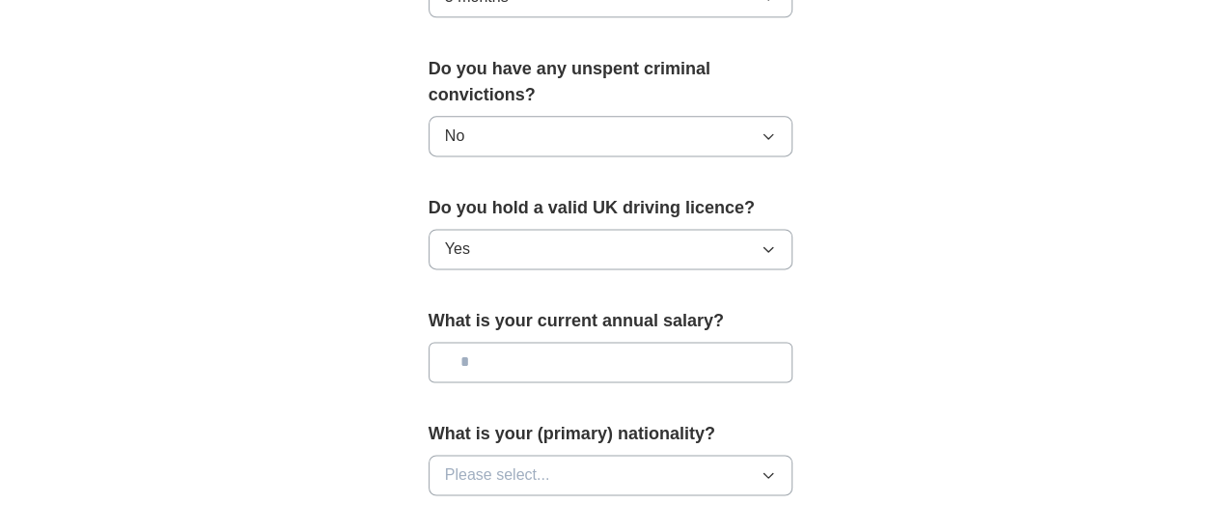
click at [539, 342] on input "text" at bounding box center [611, 362] width 365 height 41
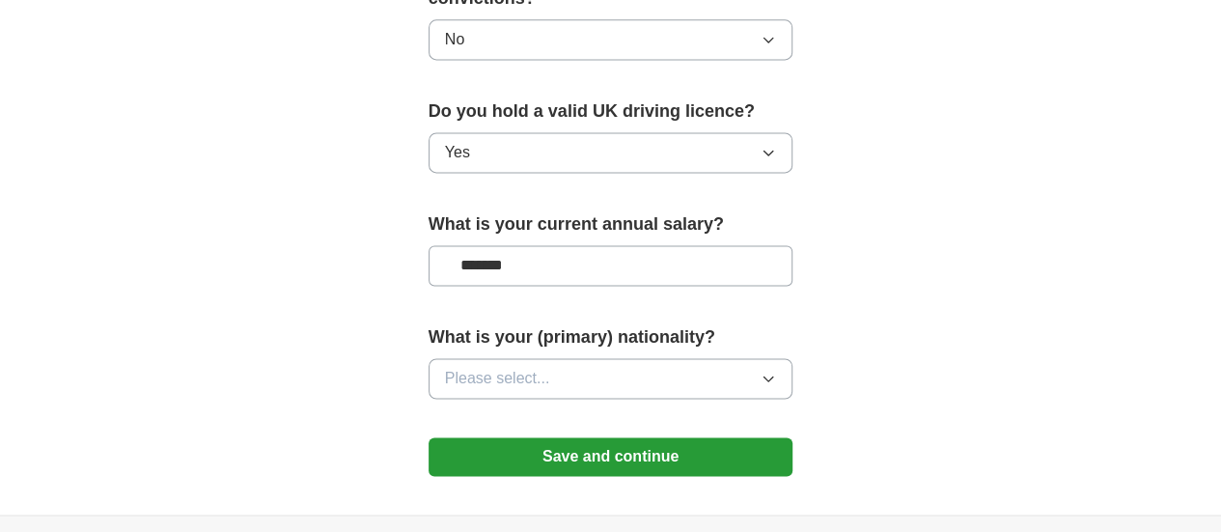
type input "*******"
click at [527, 358] on button "Please select..." at bounding box center [611, 378] width 365 height 41
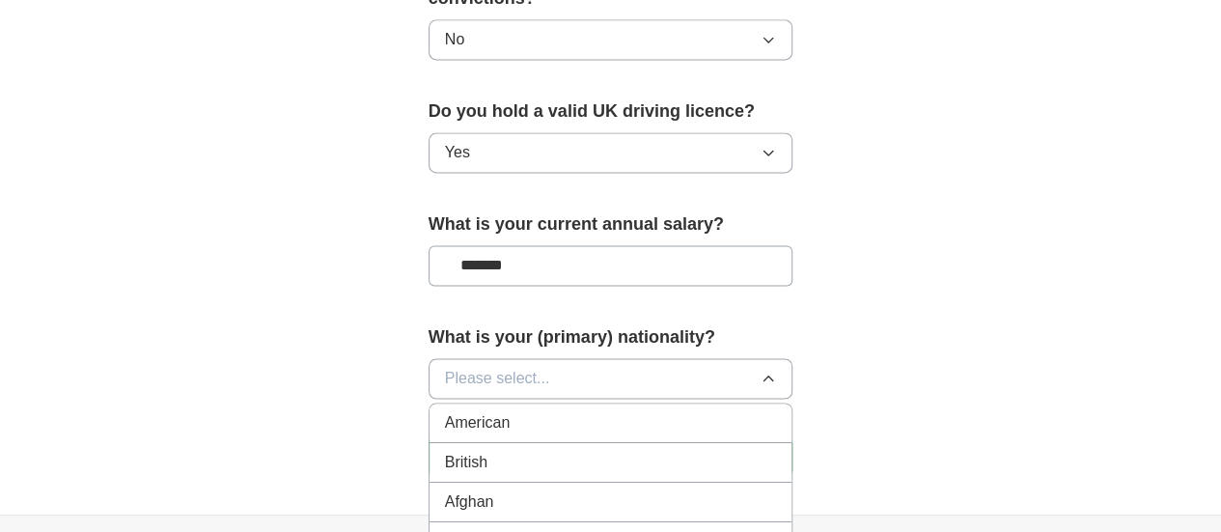
click at [462, 451] on div "British" at bounding box center [611, 462] width 332 height 23
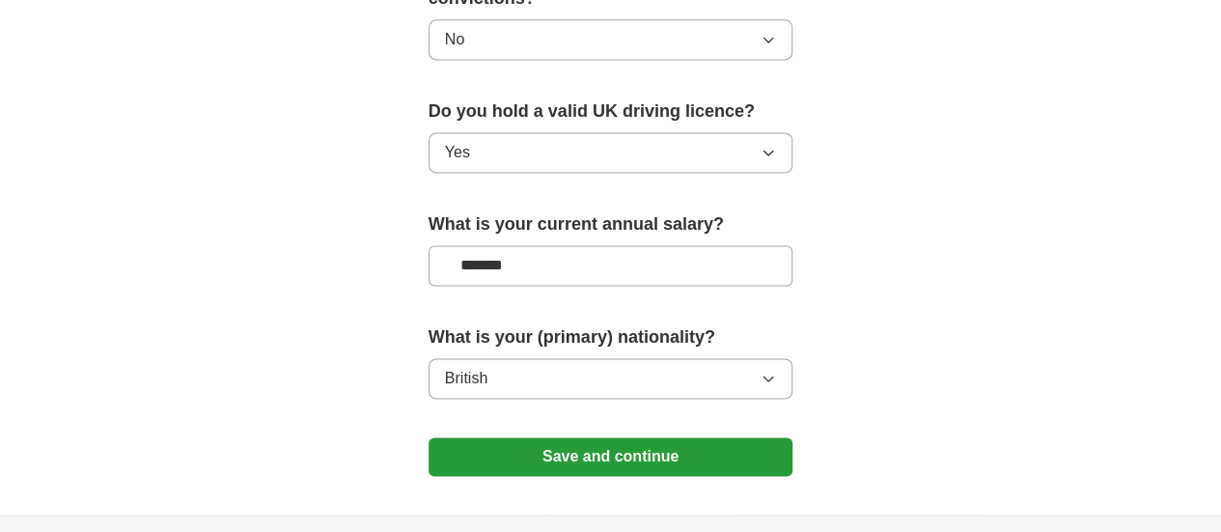
click at [529, 437] on button "Save and continue" at bounding box center [611, 456] width 365 height 39
